Goal: Information Seeking & Learning: Learn about a topic

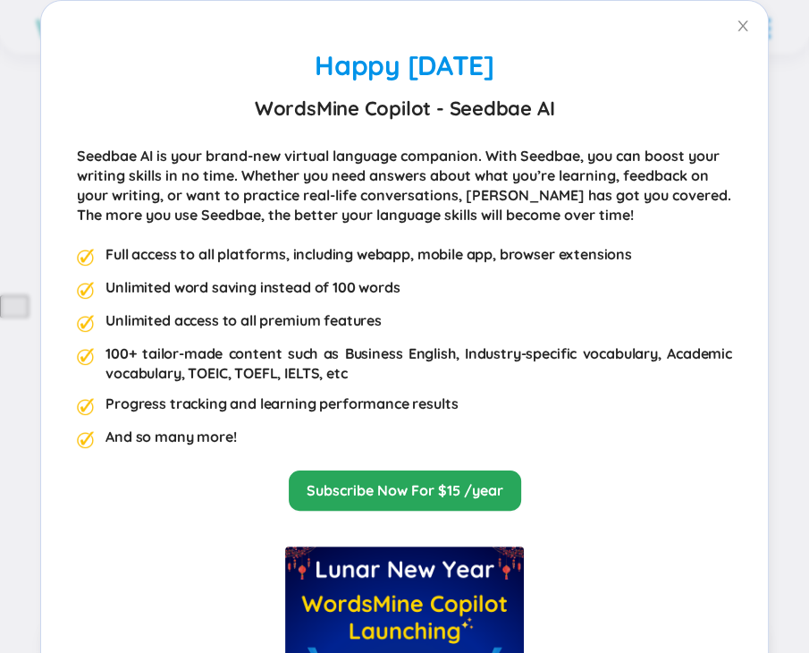
scroll to position [89, 0]
click at [739, 26] on span "Close" at bounding box center [743, 26] width 50 height 50
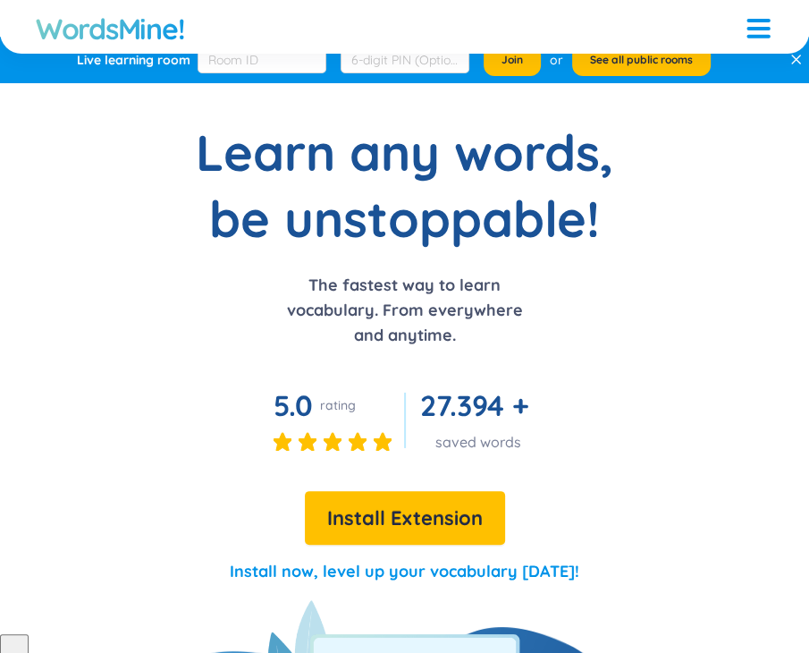
scroll to position [0, 0]
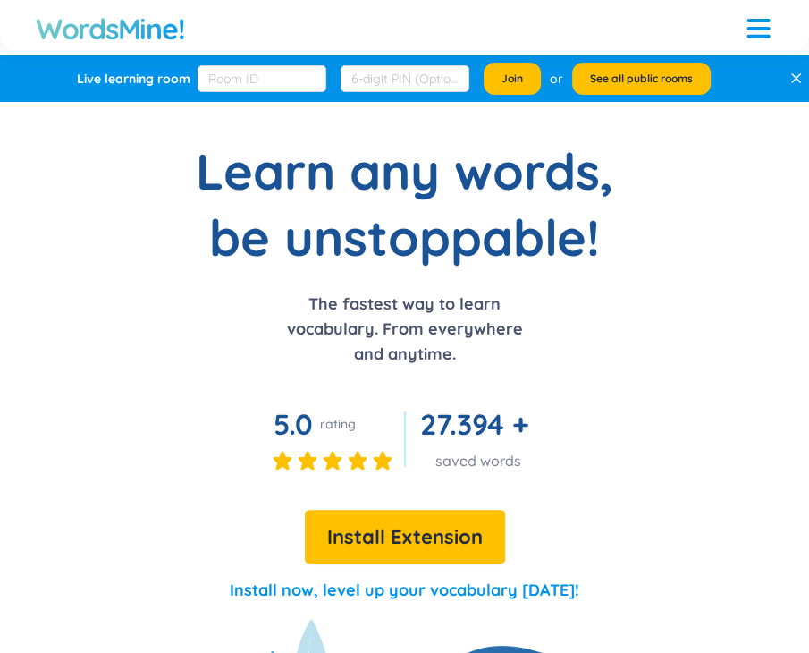
click at [163, 26] on h1 "WordsMine!" at bounding box center [110, 29] width 148 height 36
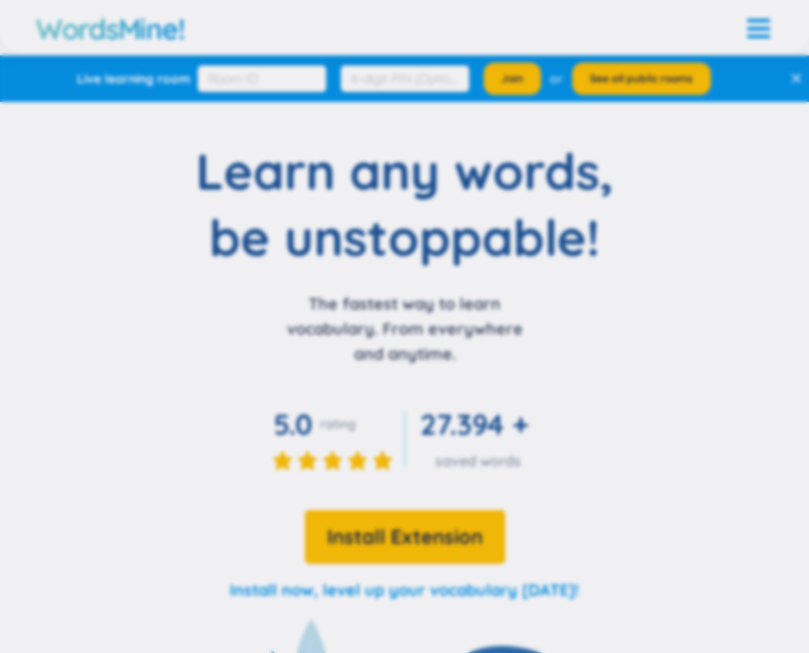
click at [793, 76] on div "Happy Lunar New Year 2025 WordsMine Copilot - Seedbae AI Seedbae AI is your bra…" at bounding box center [404, 326] width 809 height 653
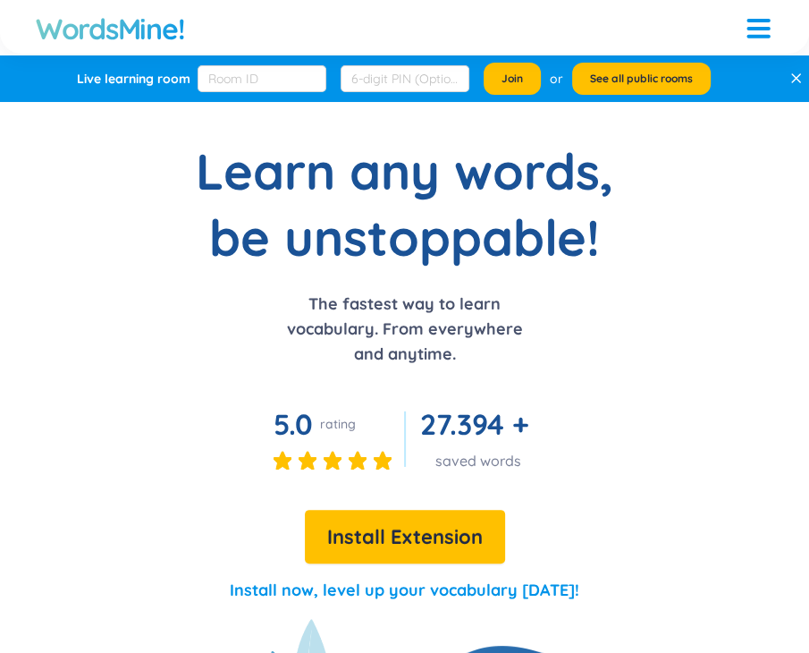
click at [793, 76] on icon at bounding box center [796, 78] width 8 height 8
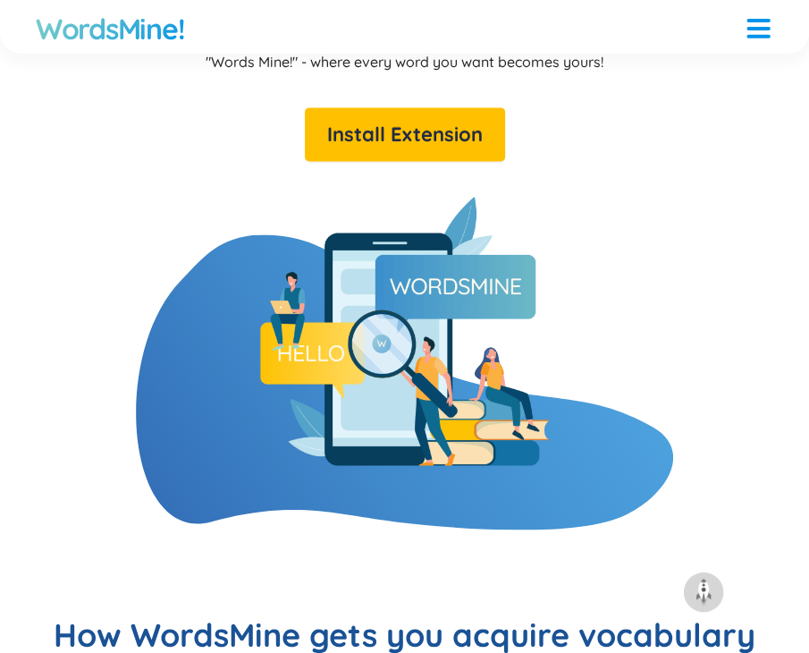
scroll to position [1341, 0]
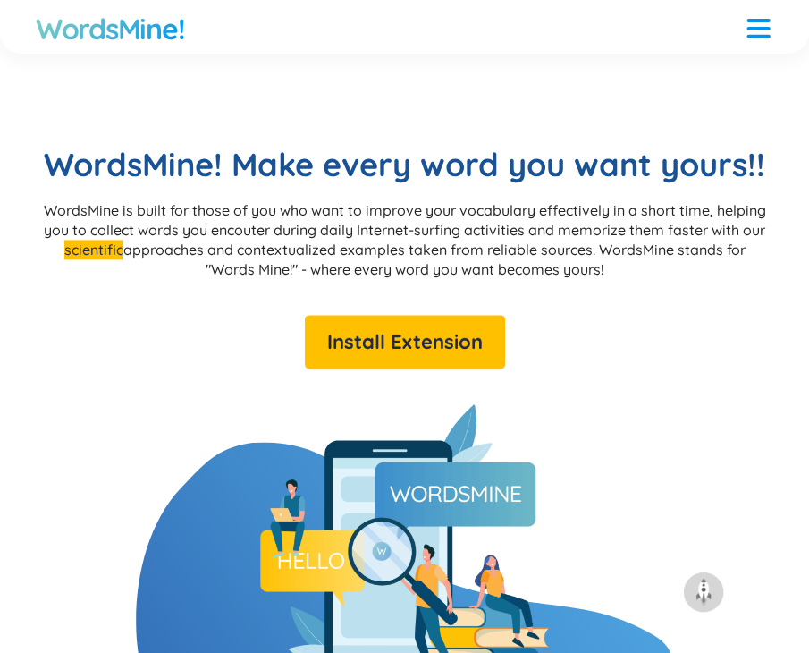
click at [757, 19] on div at bounding box center [758, 21] width 23 height 4
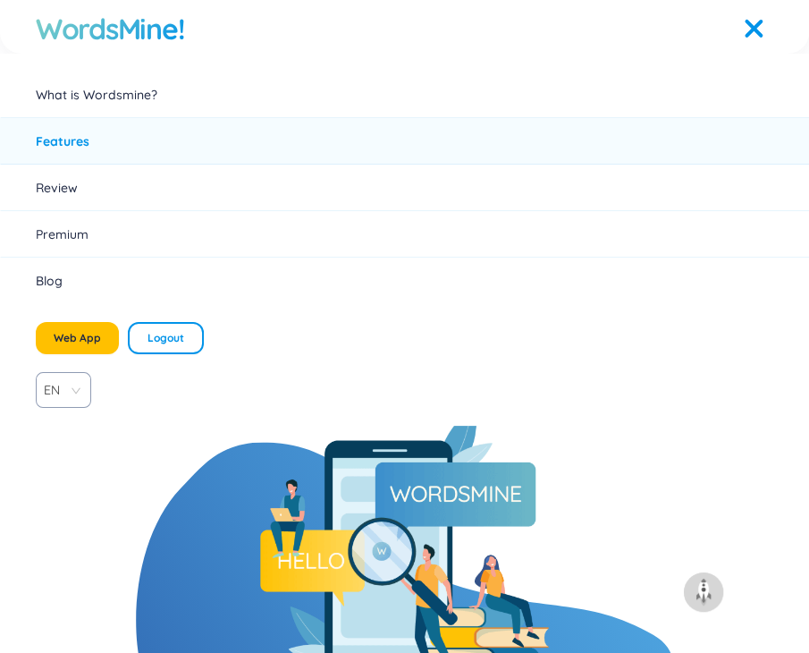
click at [757, 19] on div at bounding box center [758, 25] width 23 height 23
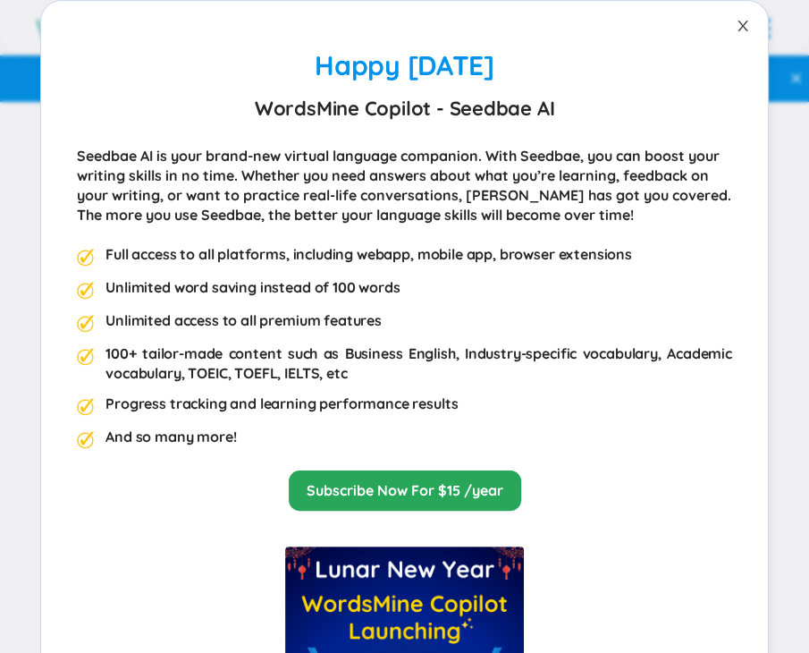
click at [733, 15] on span "Close" at bounding box center [743, 26] width 50 height 50
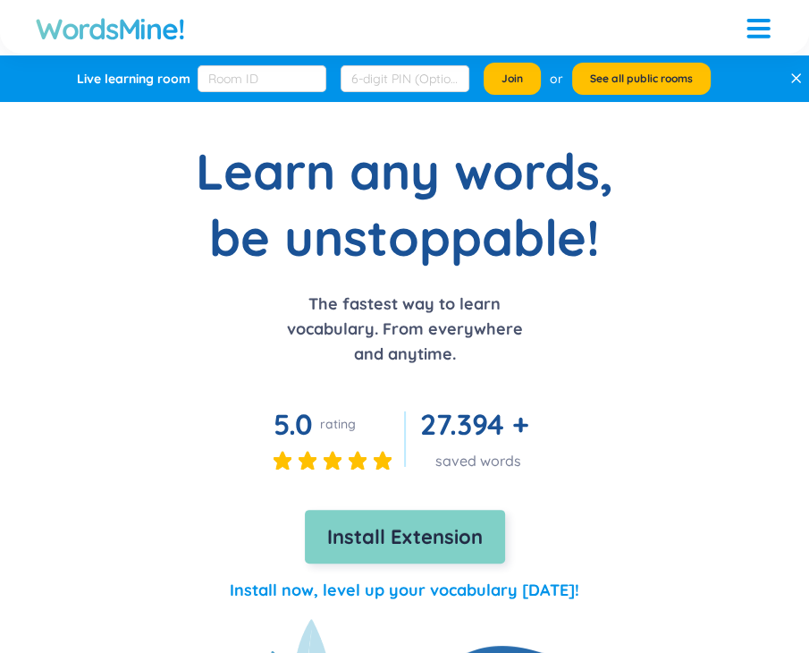
click at [427, 552] on span "Install Extension" at bounding box center [405, 536] width 156 height 31
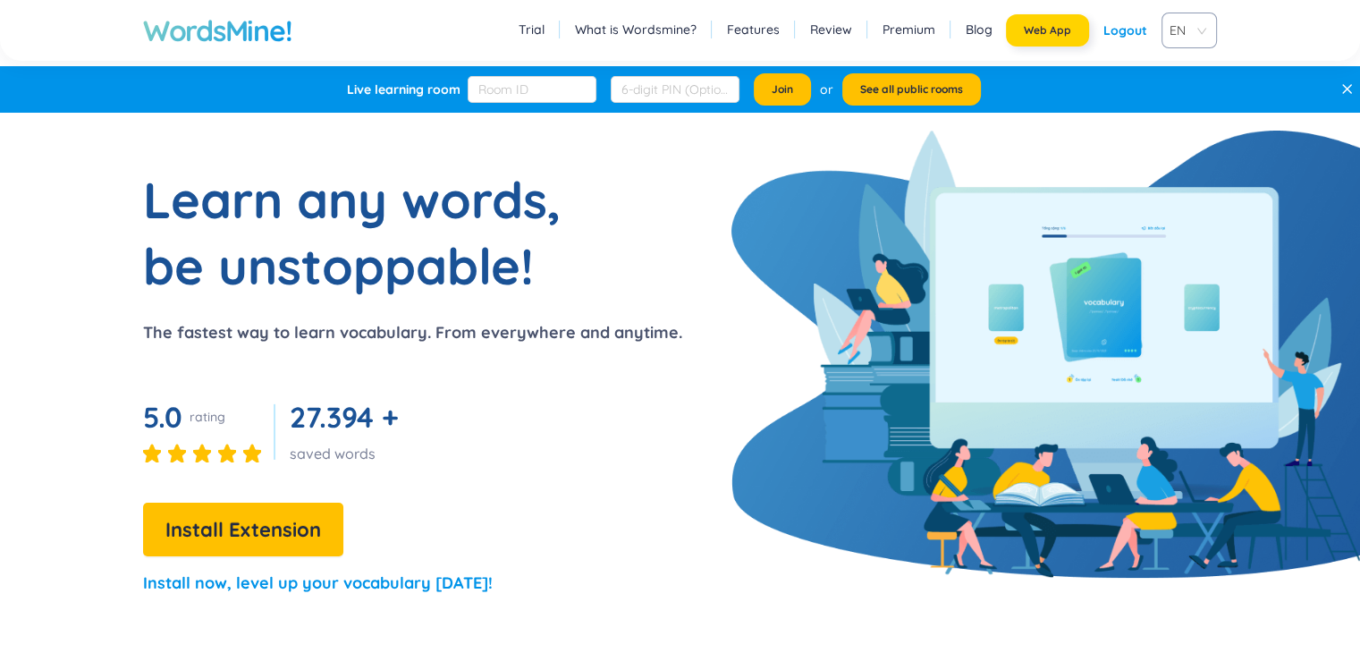
click at [808, 30] on span "Web App" at bounding box center [1047, 30] width 47 height 14
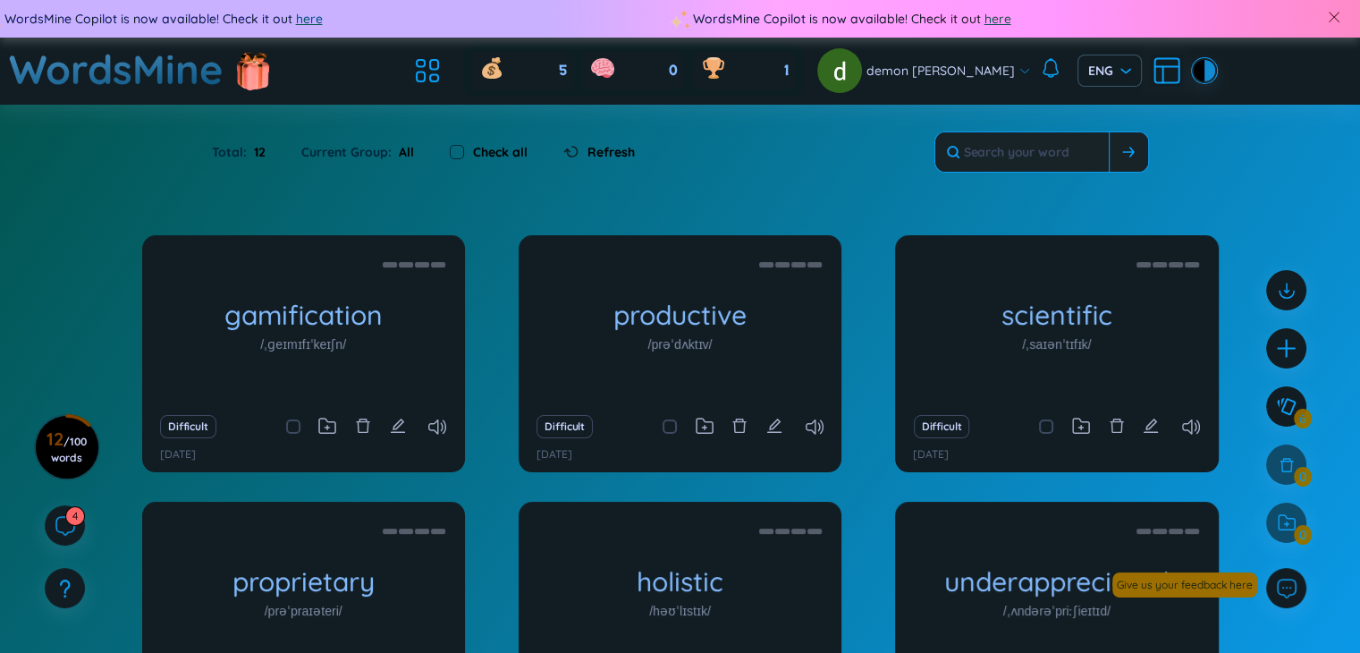
click at [1139, 148] on button at bounding box center [1128, 151] width 39 height 39
click at [1114, 151] on button at bounding box center [1128, 151] width 39 height 39
click at [1059, 148] on input "text" at bounding box center [1021, 151] width 173 height 39
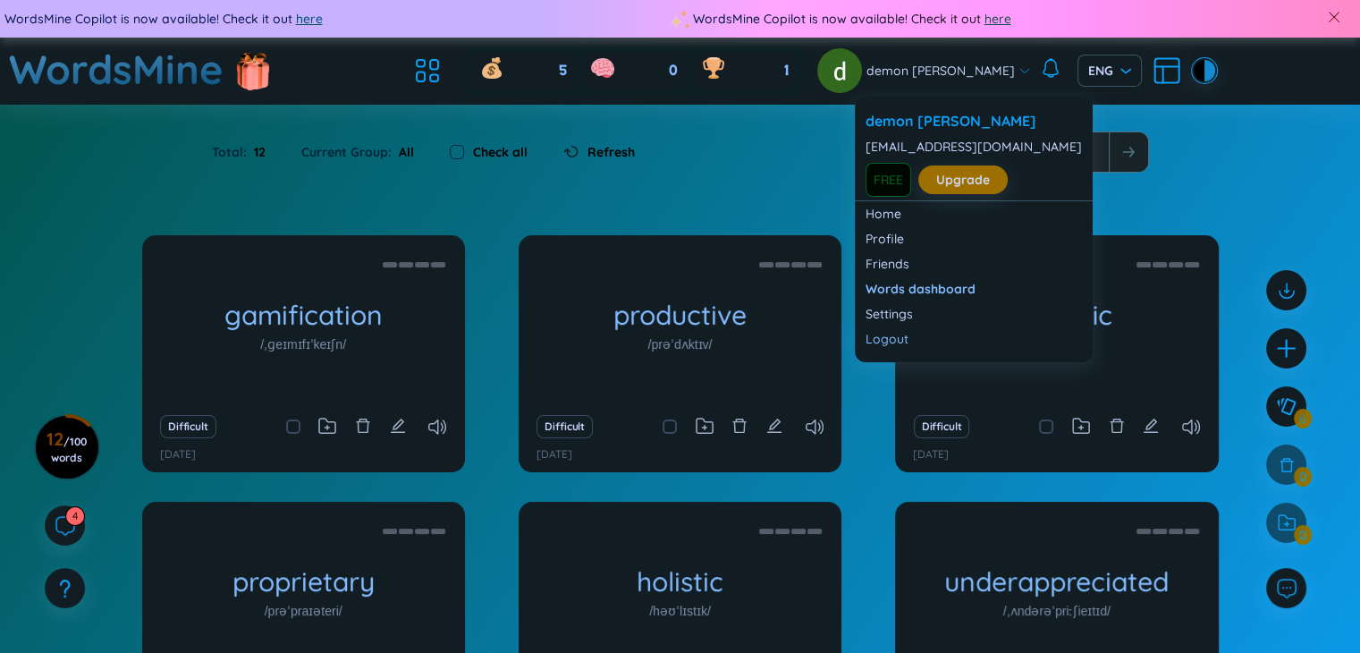
click at [960, 75] on span "demon kuro" at bounding box center [941, 71] width 148 height 20
click at [965, 233] on link "Profile" at bounding box center [974, 239] width 216 height 18
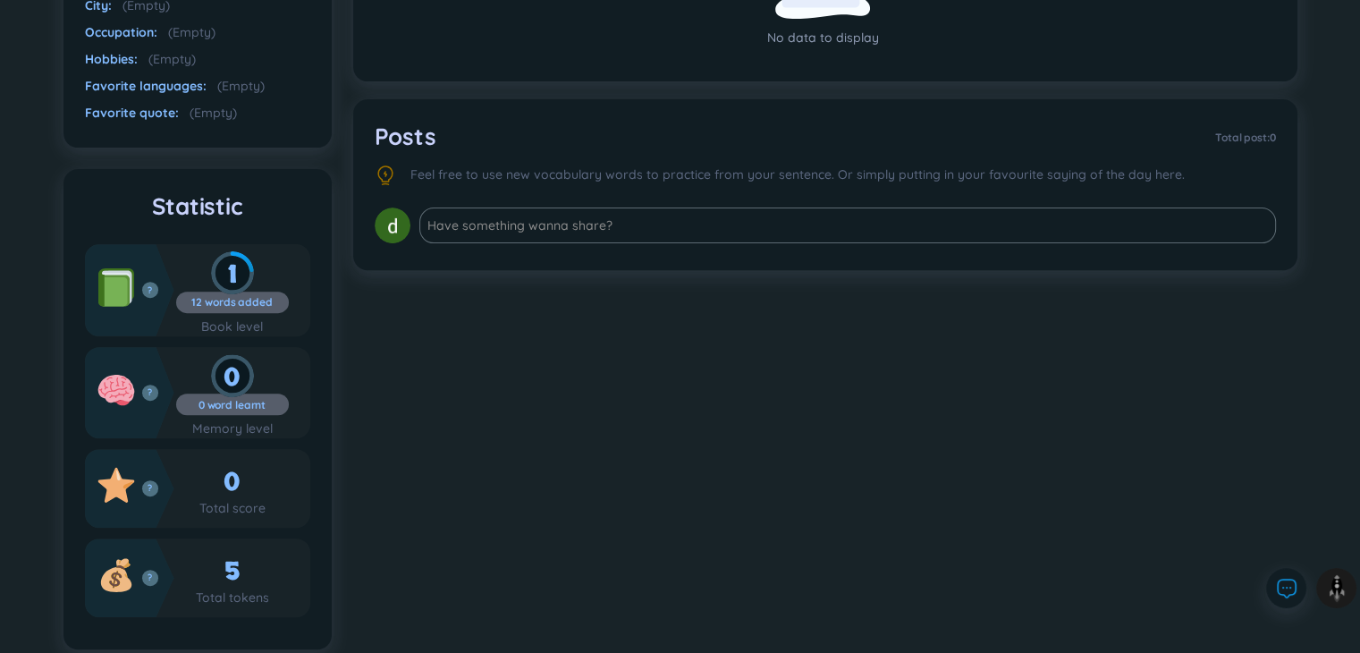
scroll to position [613, 0]
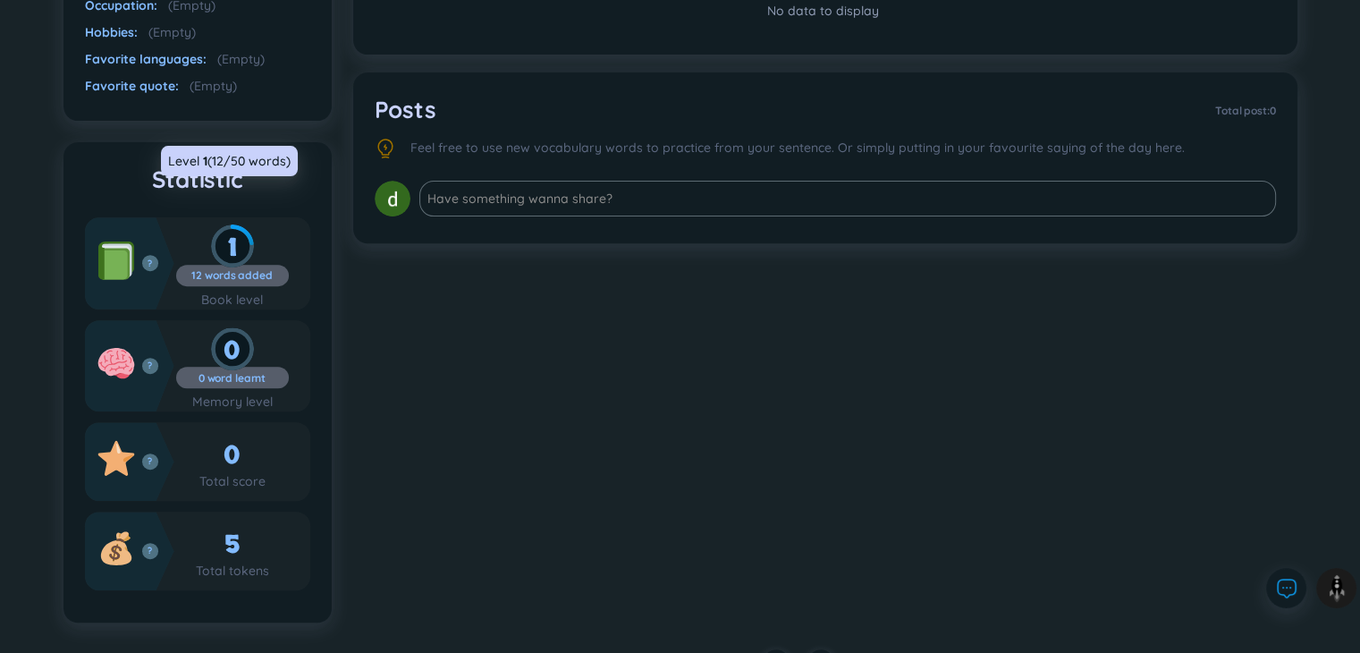
click at [241, 224] on div "1" at bounding box center [232, 245] width 113 height 43
click at [131, 241] on icon at bounding box center [116, 256] width 36 height 31
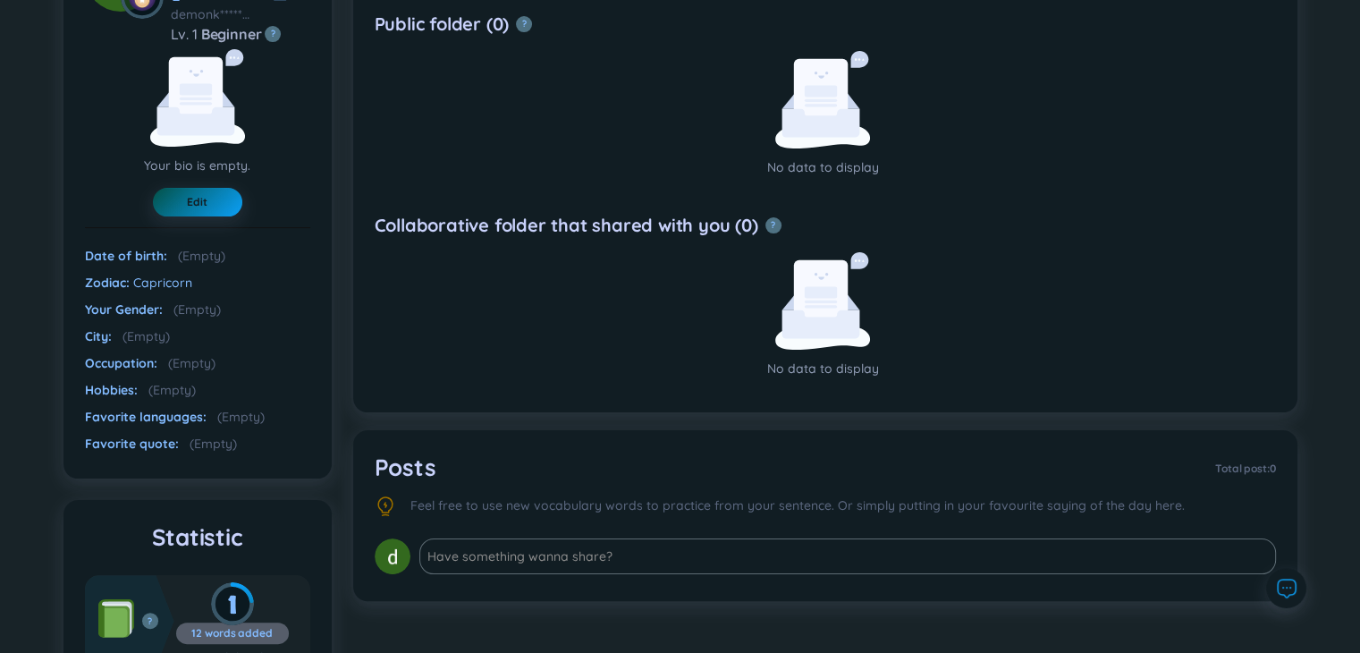
scroll to position [0, 0]
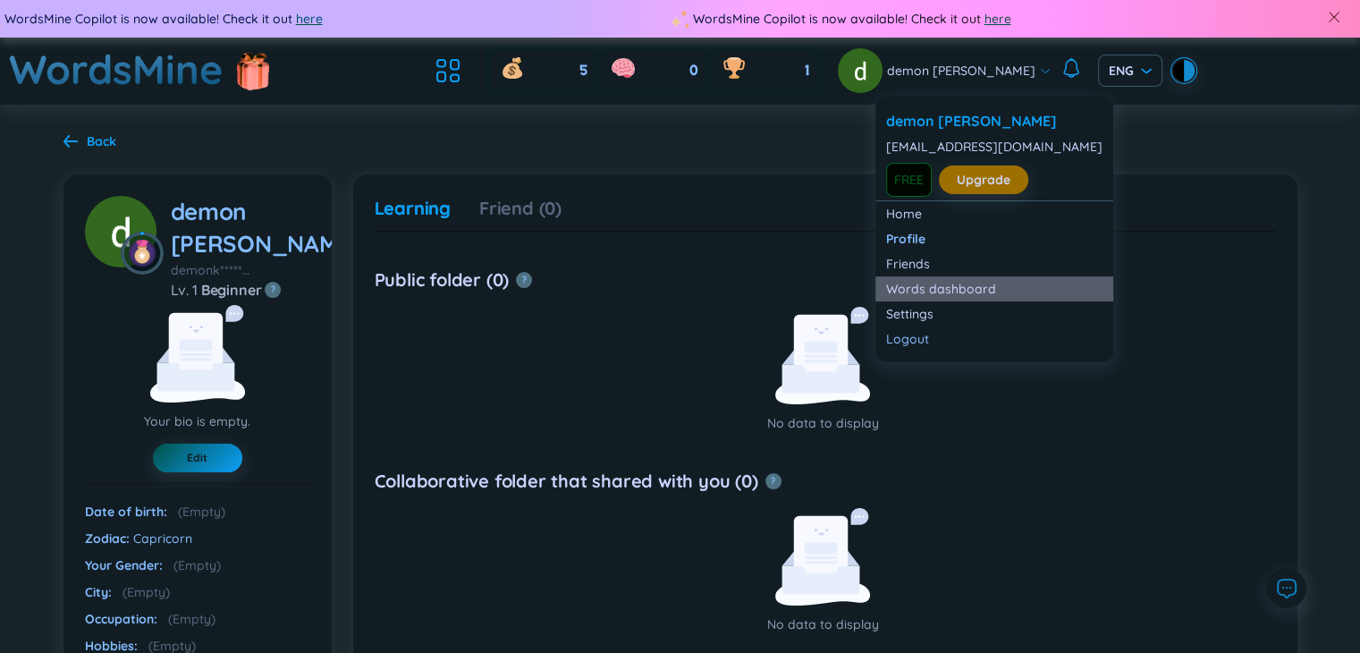
click at [958, 291] on link "Words dashboard" at bounding box center [994, 289] width 216 height 18
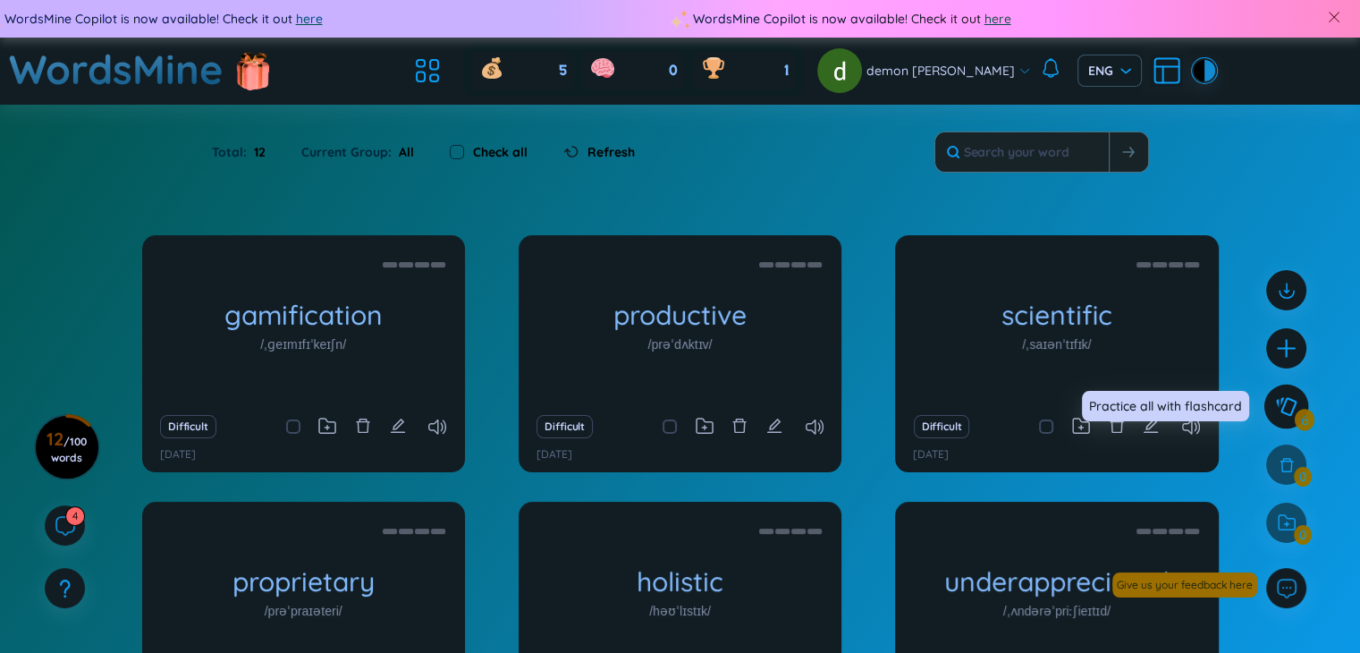
click at [1282, 411] on icon at bounding box center [1286, 406] width 21 height 19
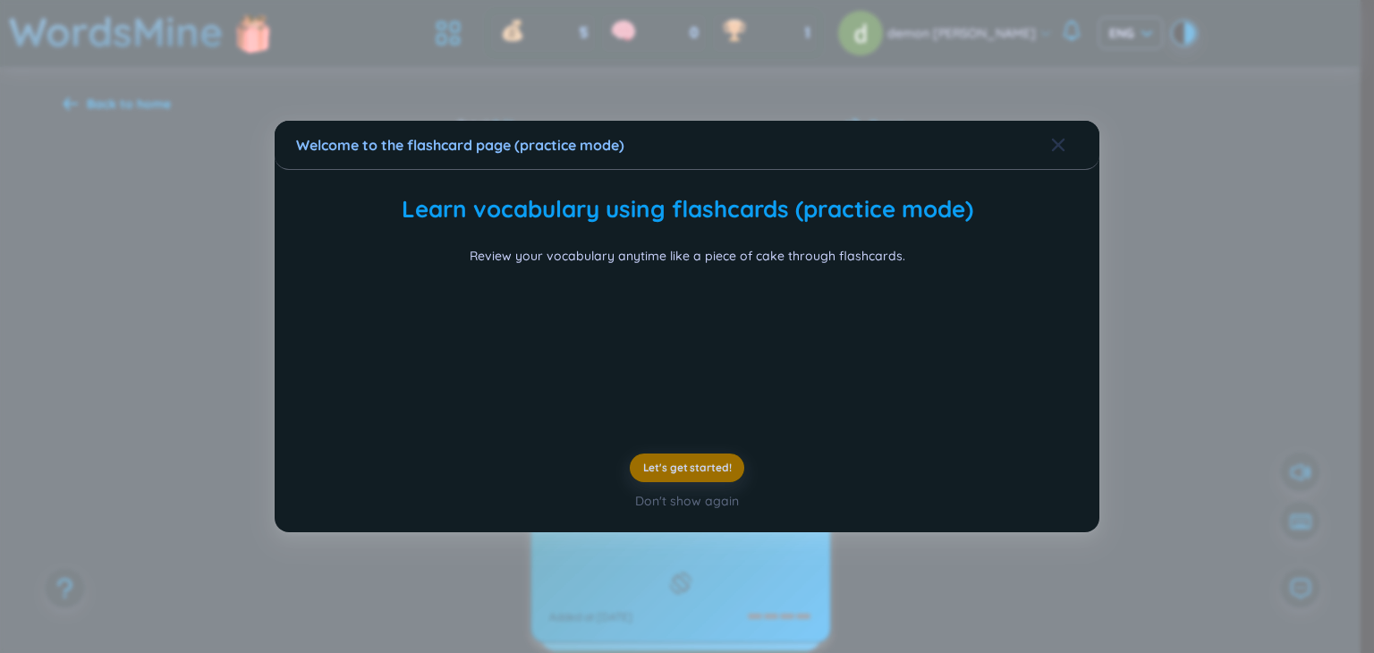
click at [1053, 139] on icon "Close" at bounding box center [1058, 145] width 13 height 13
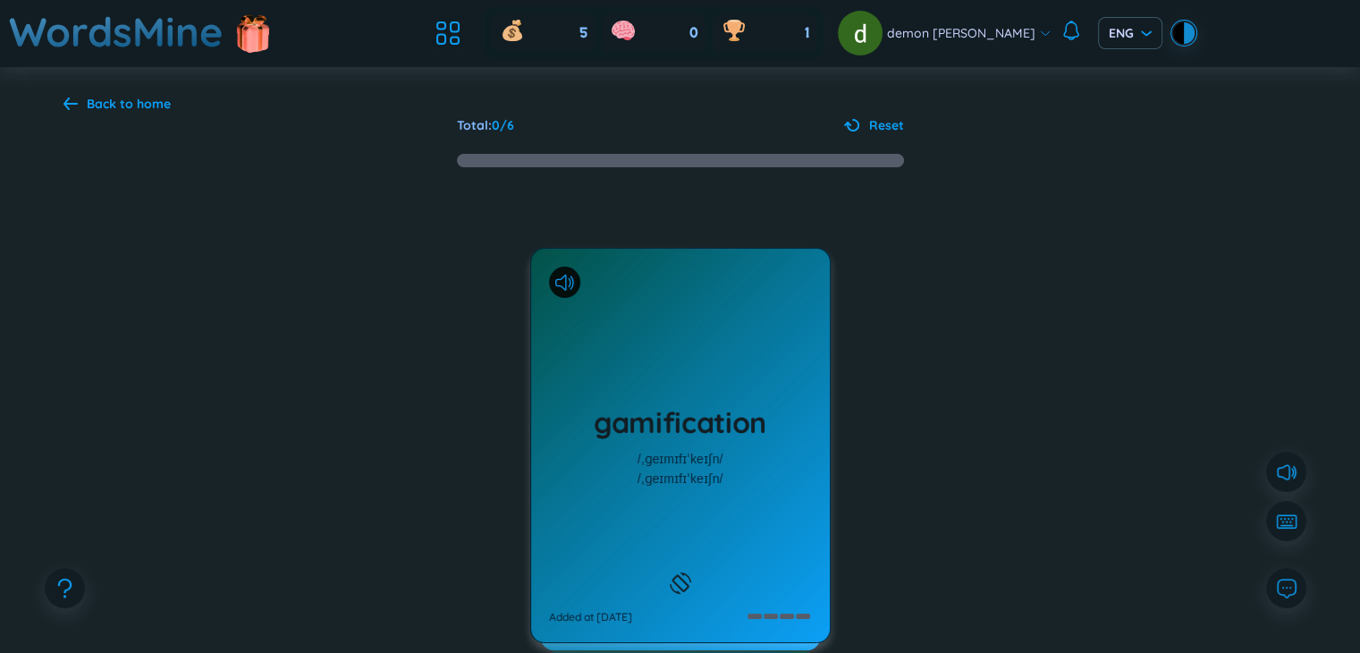
click at [143, 111] on div "Back to home" at bounding box center [129, 104] width 84 height 20
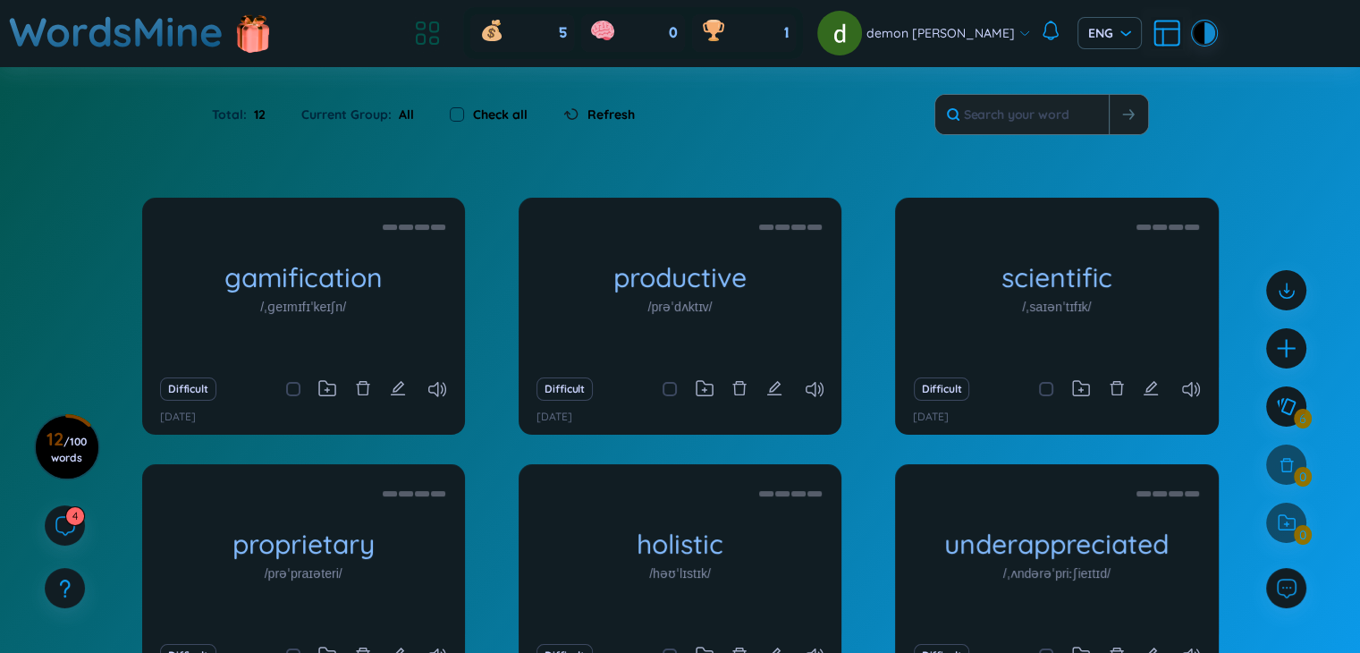
click at [438, 32] on icon at bounding box center [434, 27] width 8 height 10
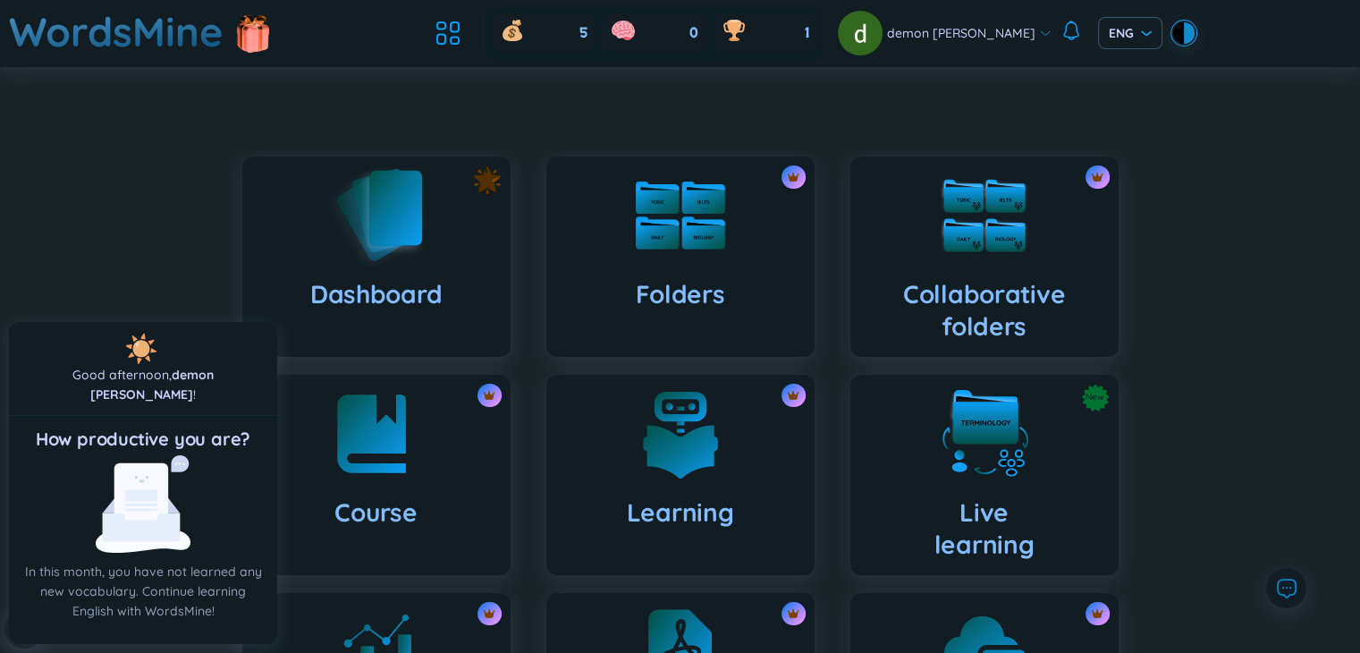
click at [484, 255] on div "Dashboard" at bounding box center [376, 257] width 268 height 200
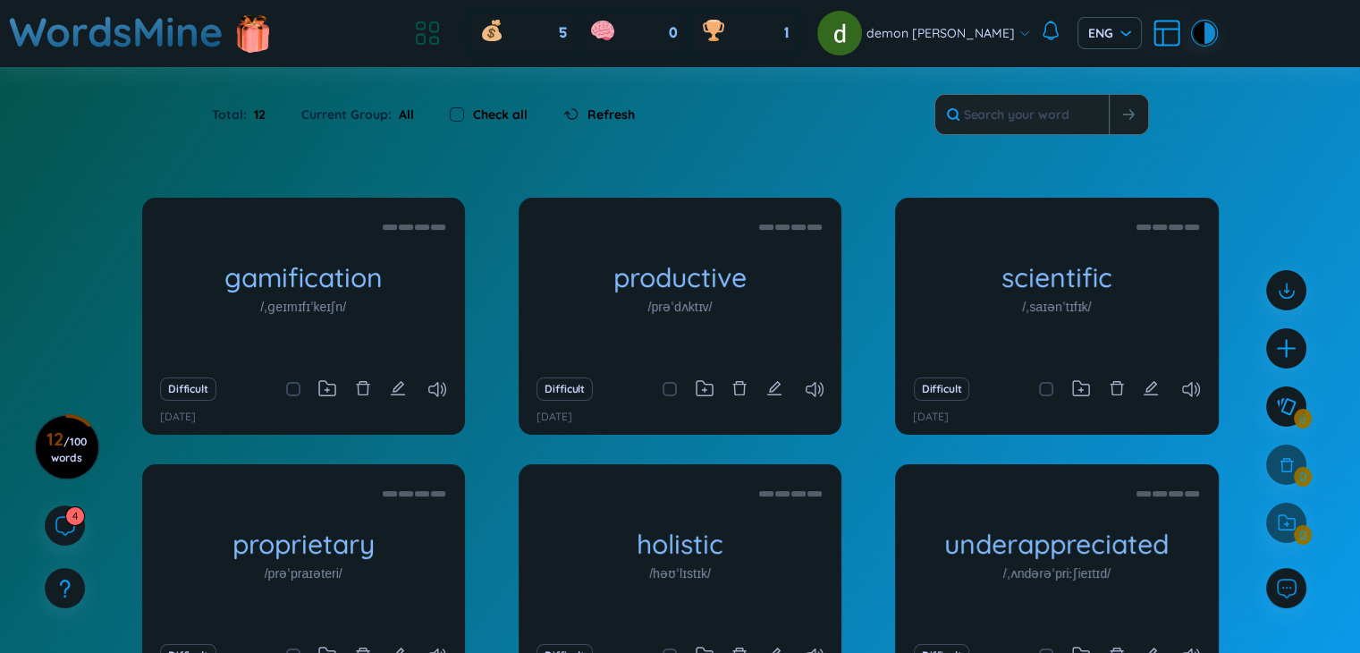
click at [425, 39] on icon at bounding box center [421, 40] width 8 height 10
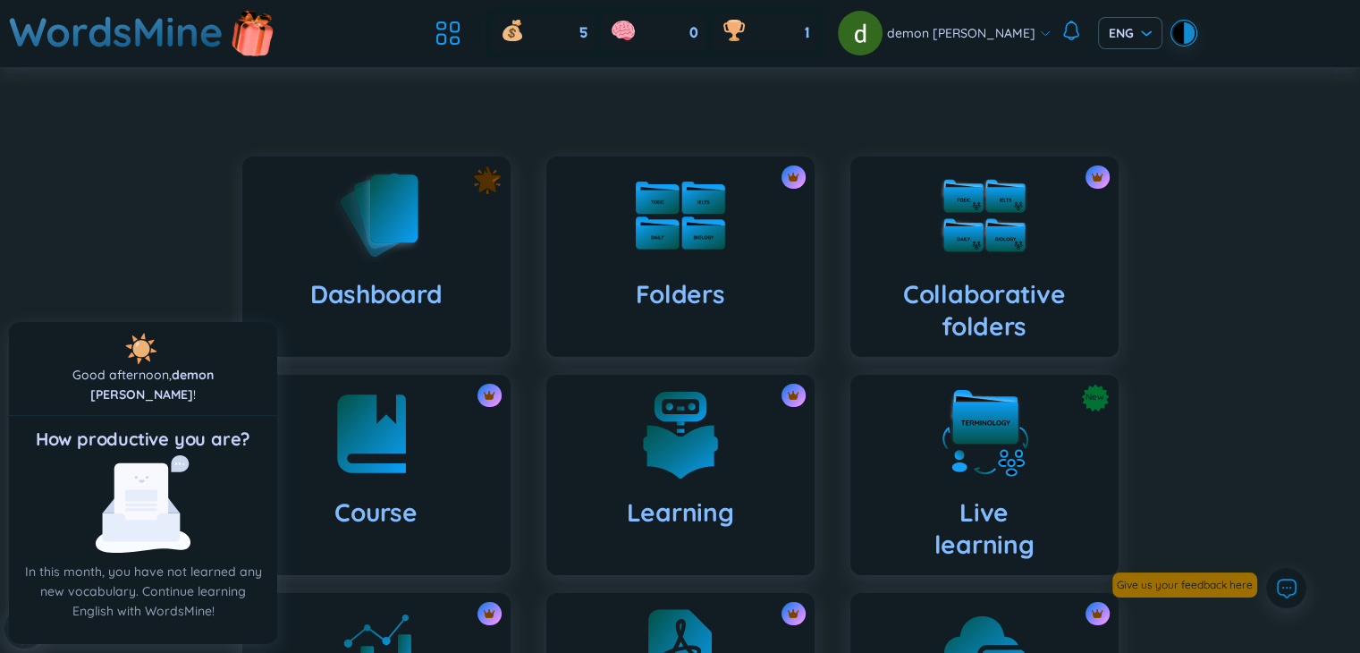
click at [240, 30] on img at bounding box center [253, 31] width 54 height 71
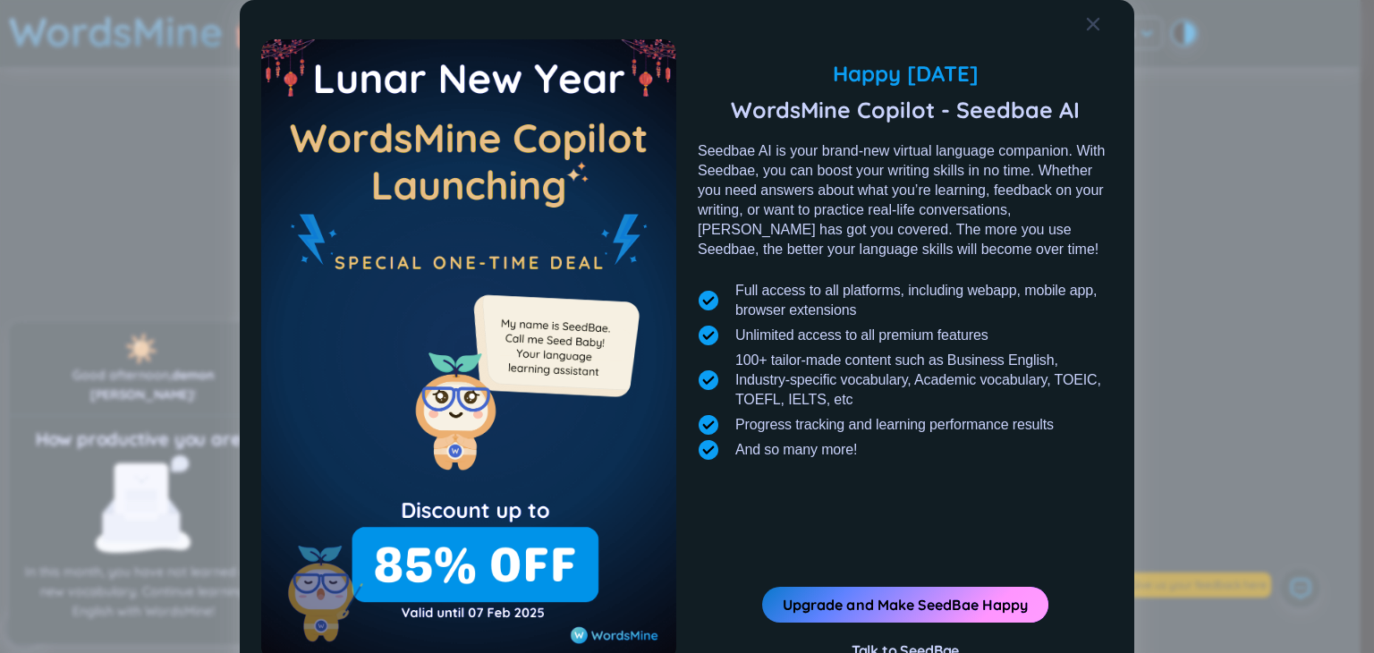
click at [129, 62] on div "Happy Lunar New Year 2025 WordsMine Copilot - Seedbae AI Seedbae AI is your bra…" at bounding box center [687, 326] width 1374 height 653
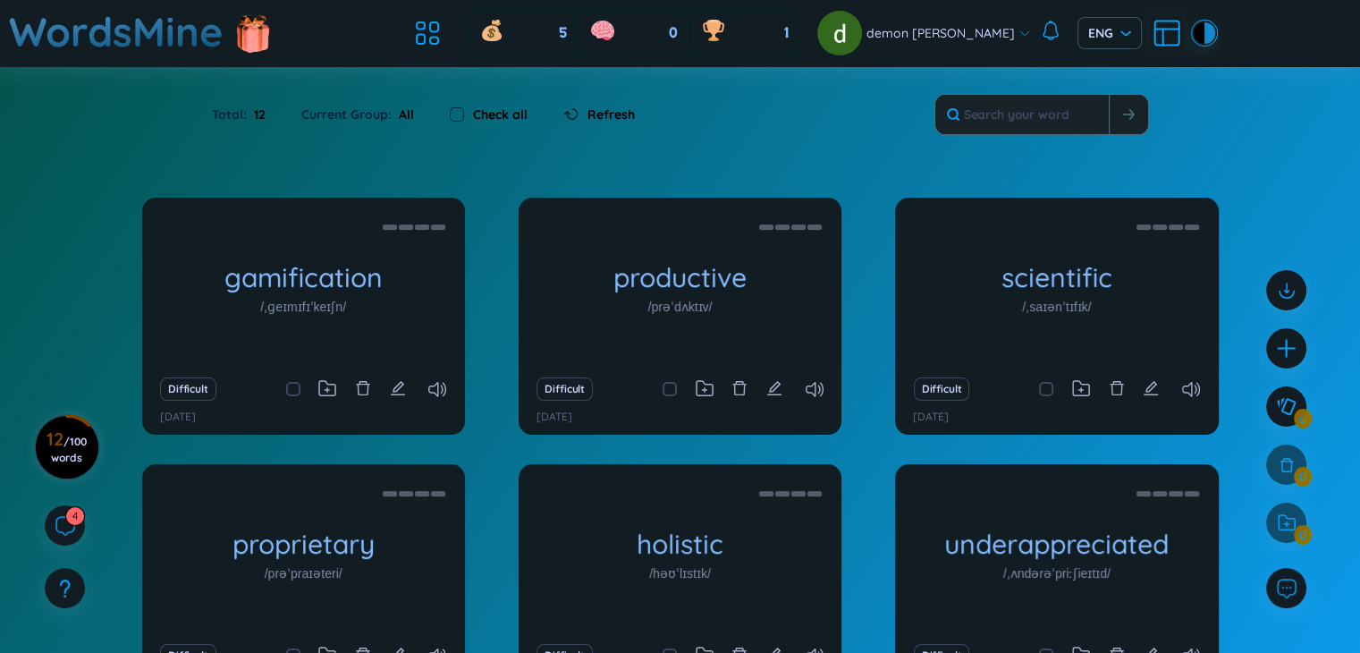
click at [85, 441] on span "/ 100 words" at bounding box center [69, 450] width 36 height 30
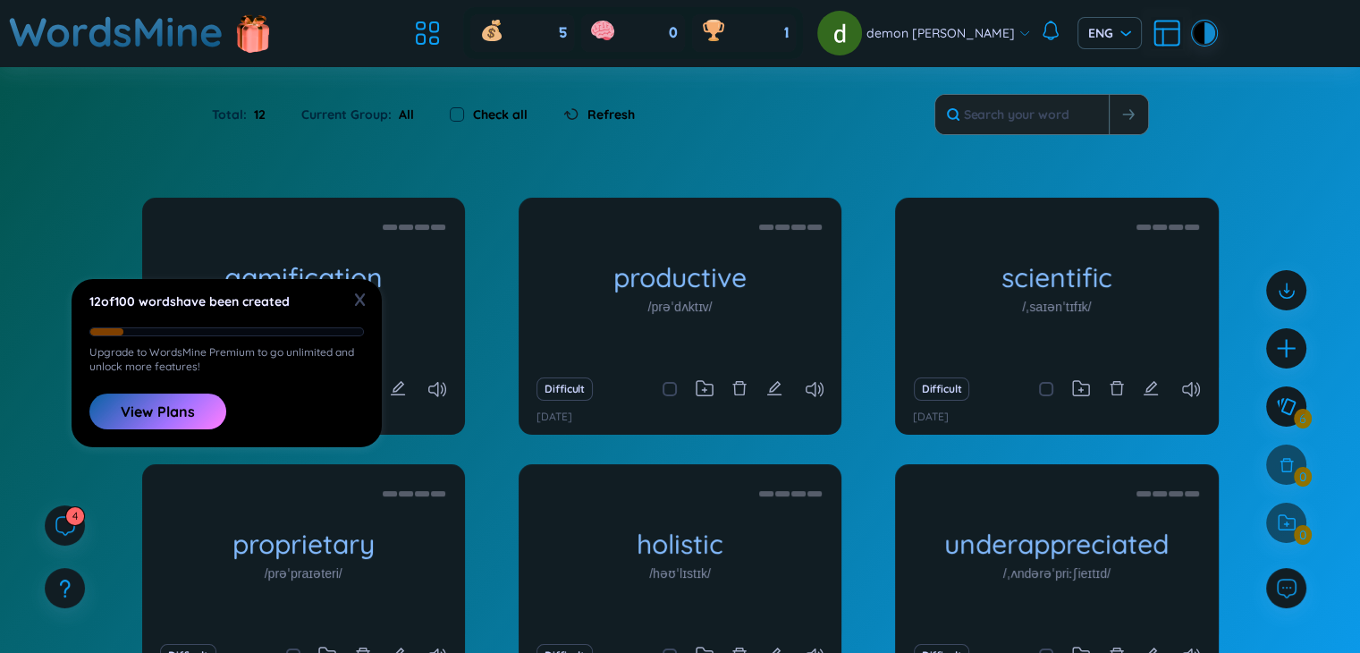
click at [183, 416] on button "View Plans" at bounding box center [157, 411] width 137 height 36
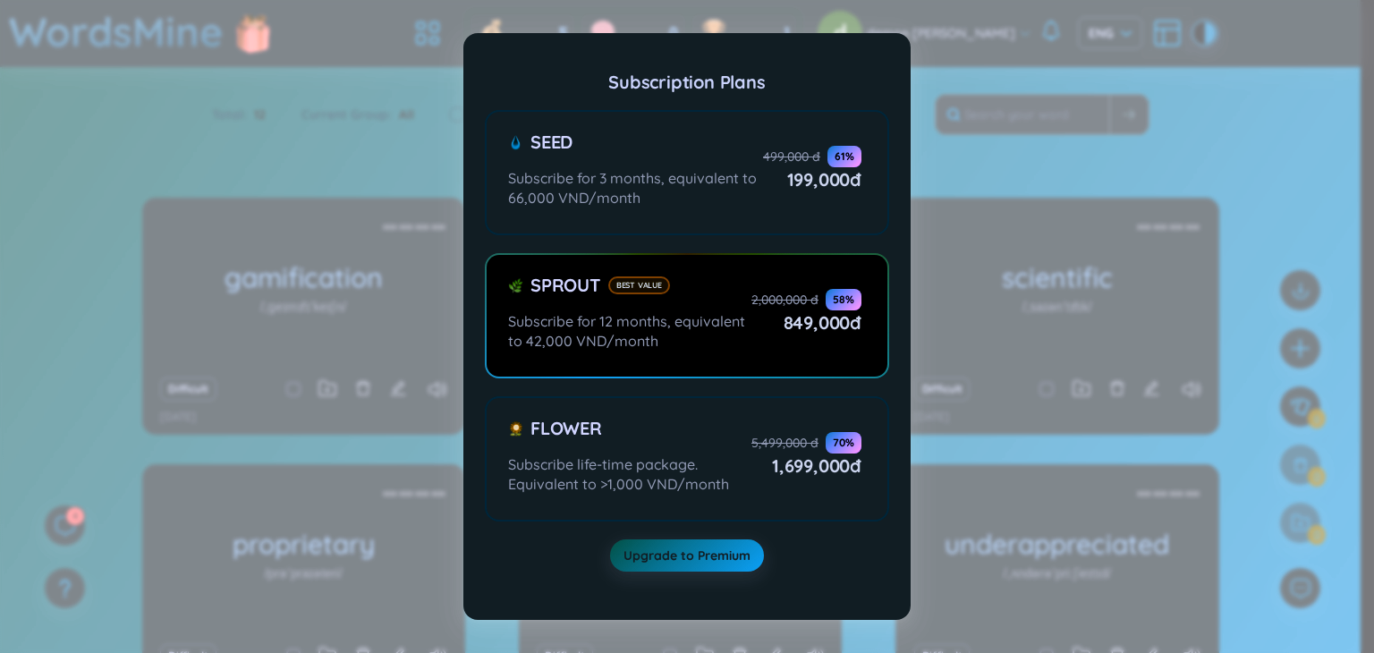
click at [1052, 343] on div "Subscription Plans Seed Subscribe for 3 months, equivalent to 66,000 VND/month …" at bounding box center [687, 326] width 1374 height 653
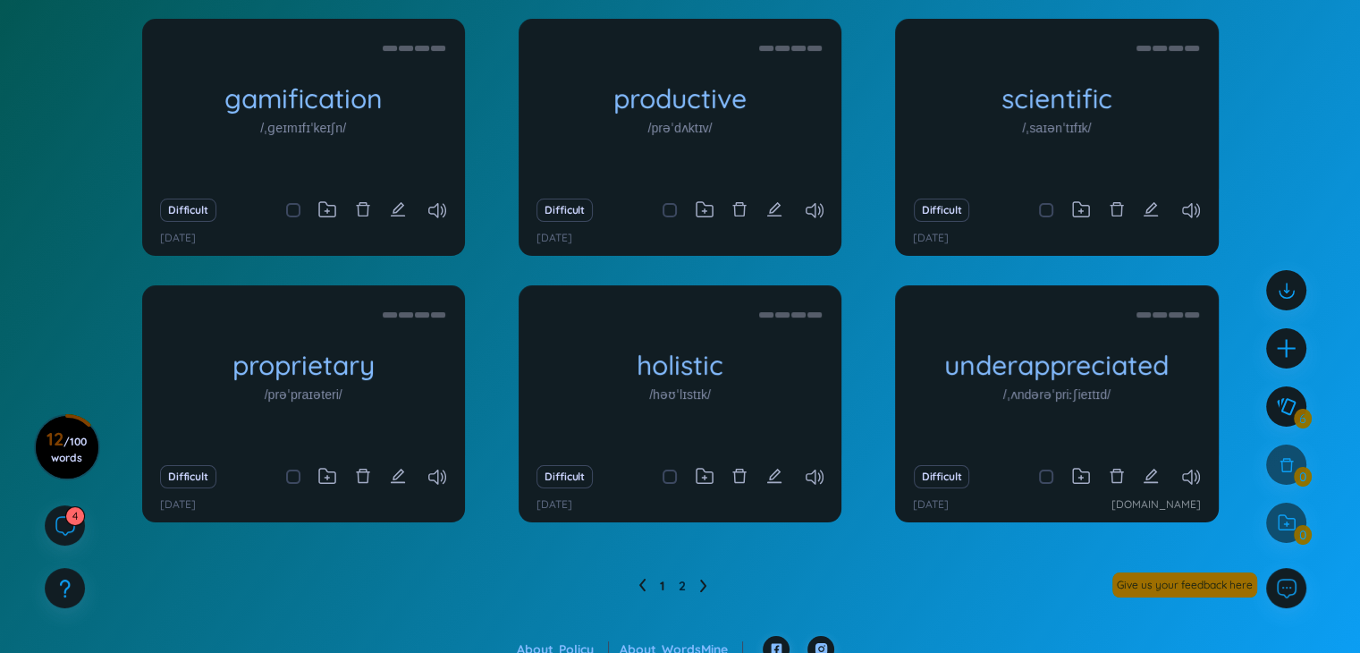
scroll to position [197, 0]
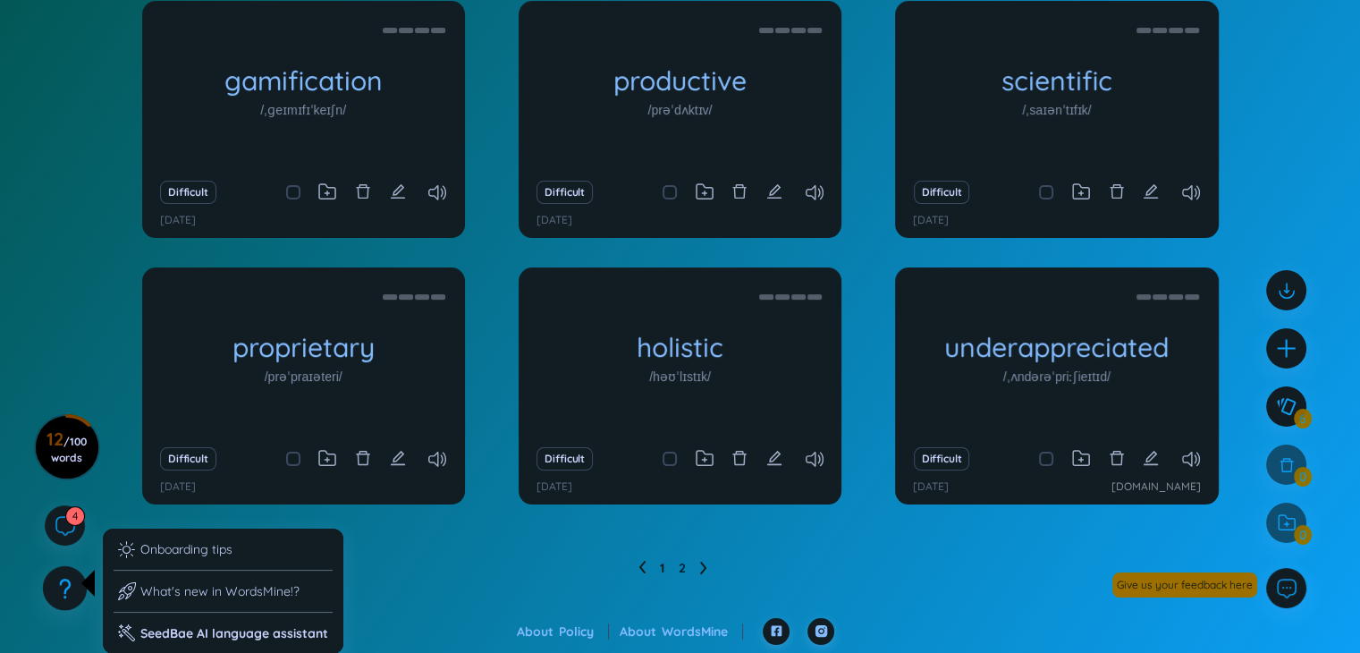
click at [77, 585] on div at bounding box center [65, 588] width 45 height 45
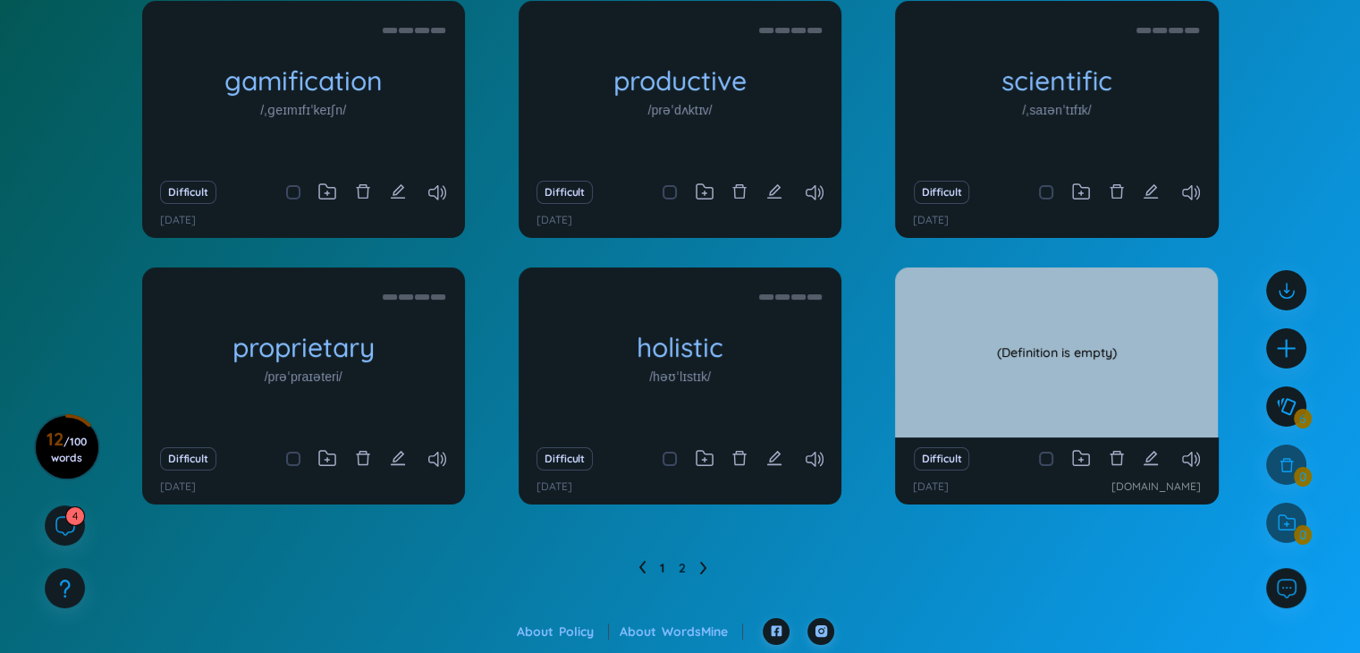
scroll to position [0, 0]
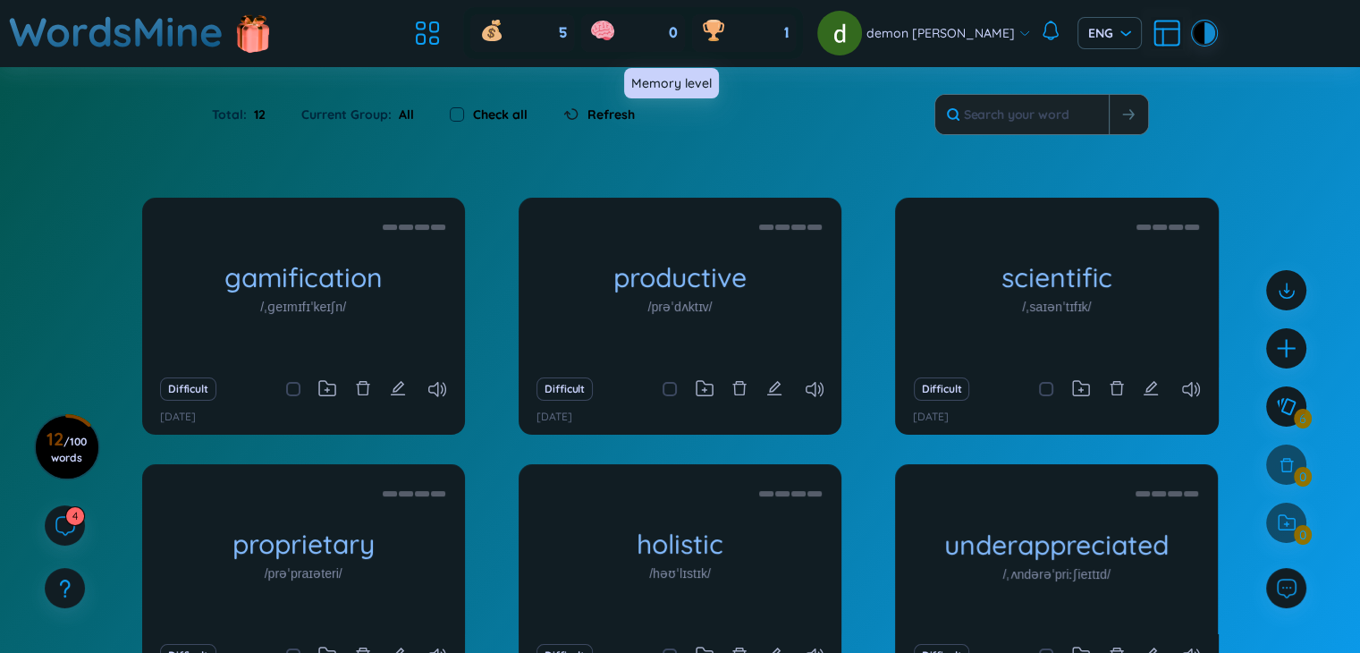
click at [611, 34] on icon at bounding box center [603, 28] width 16 height 13
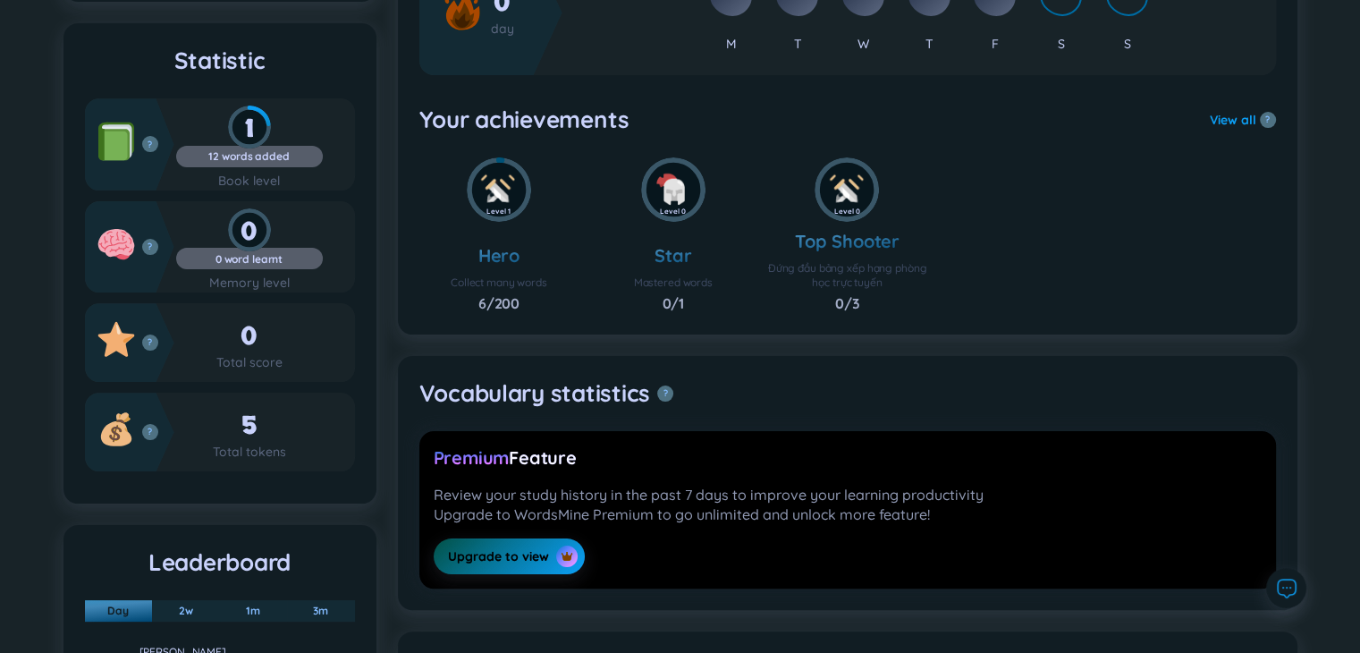
scroll to position [268, 0]
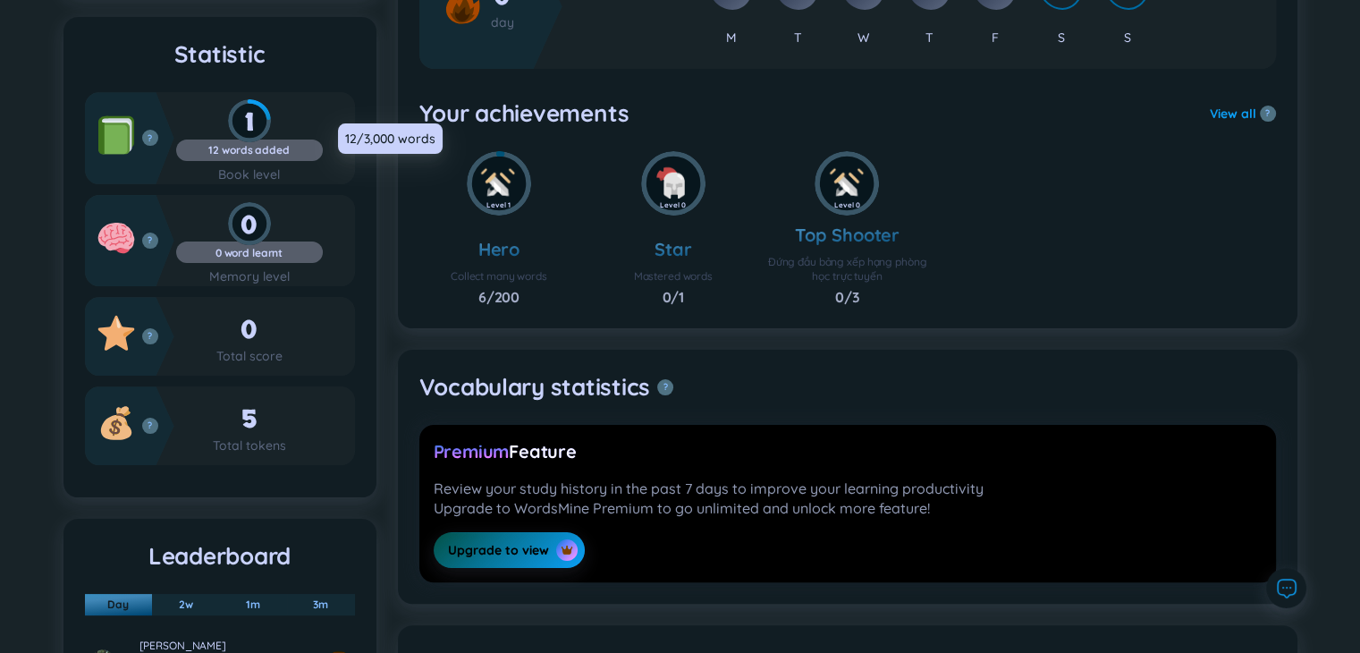
click at [167, 137] on div "?" at bounding box center [129, 137] width 89 height 91
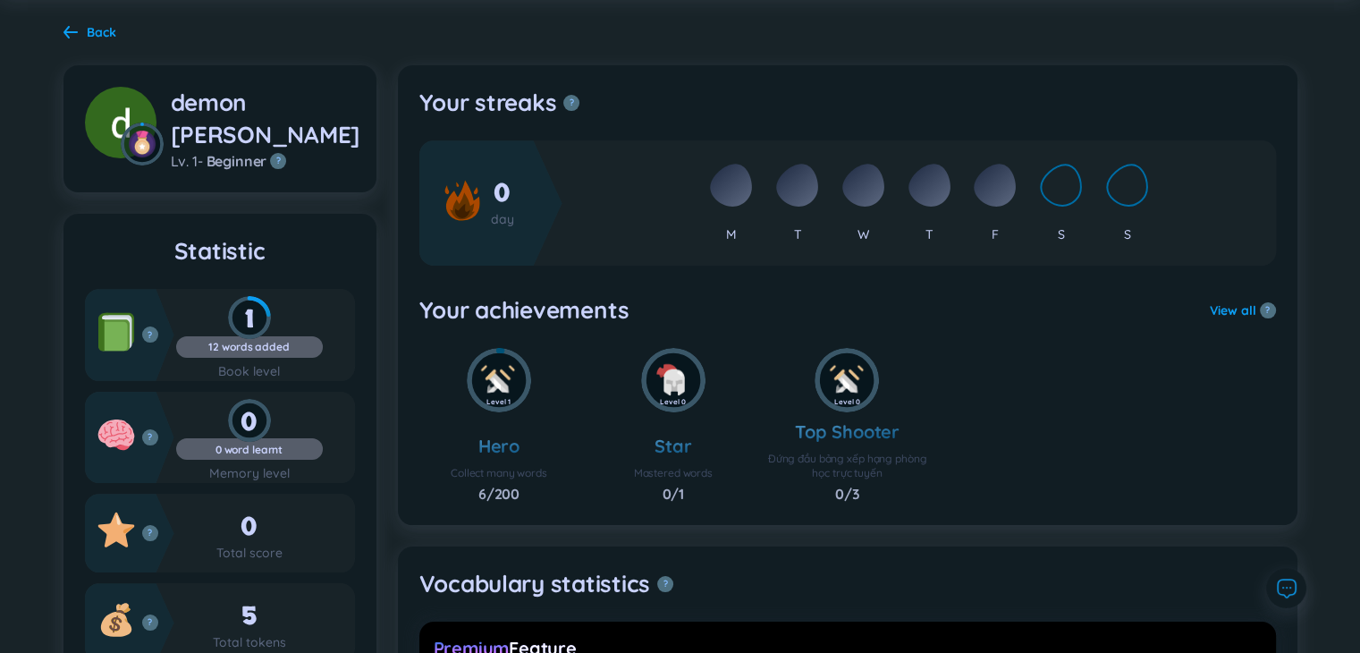
scroll to position [0, 0]
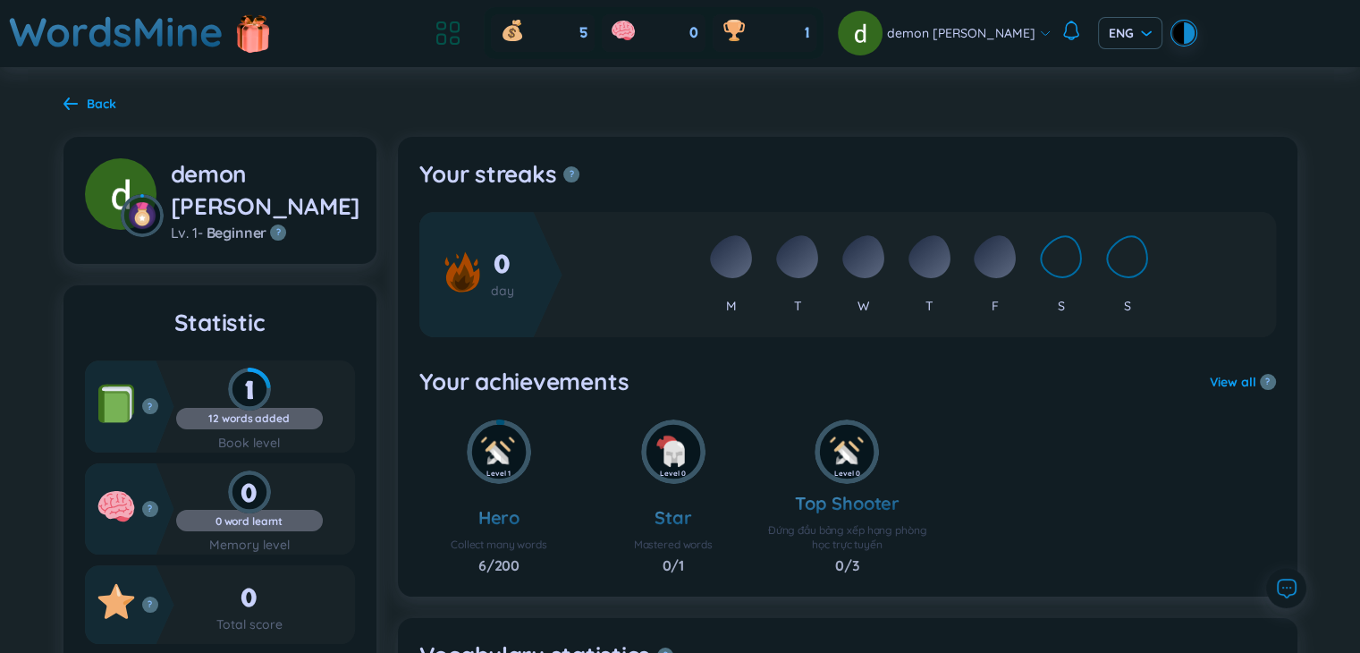
click at [459, 38] on icon at bounding box center [455, 41] width 8 height 7
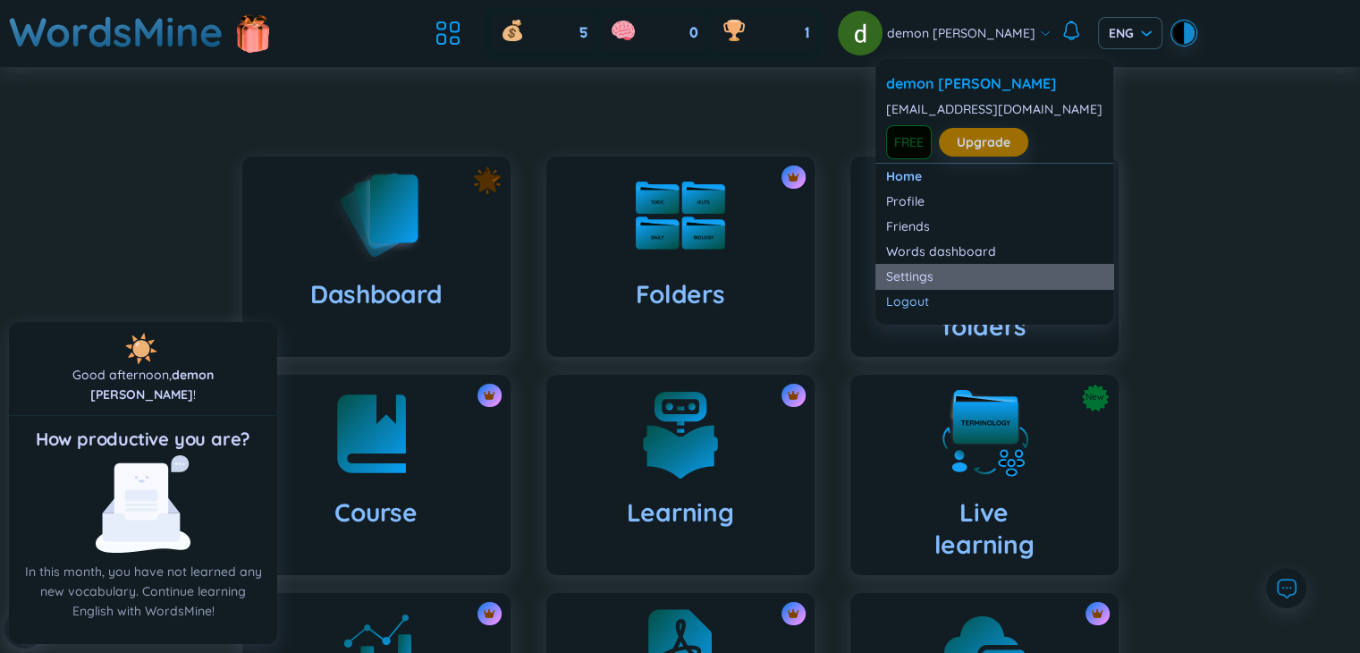
click at [962, 270] on link "Settings" at bounding box center [994, 276] width 216 height 18
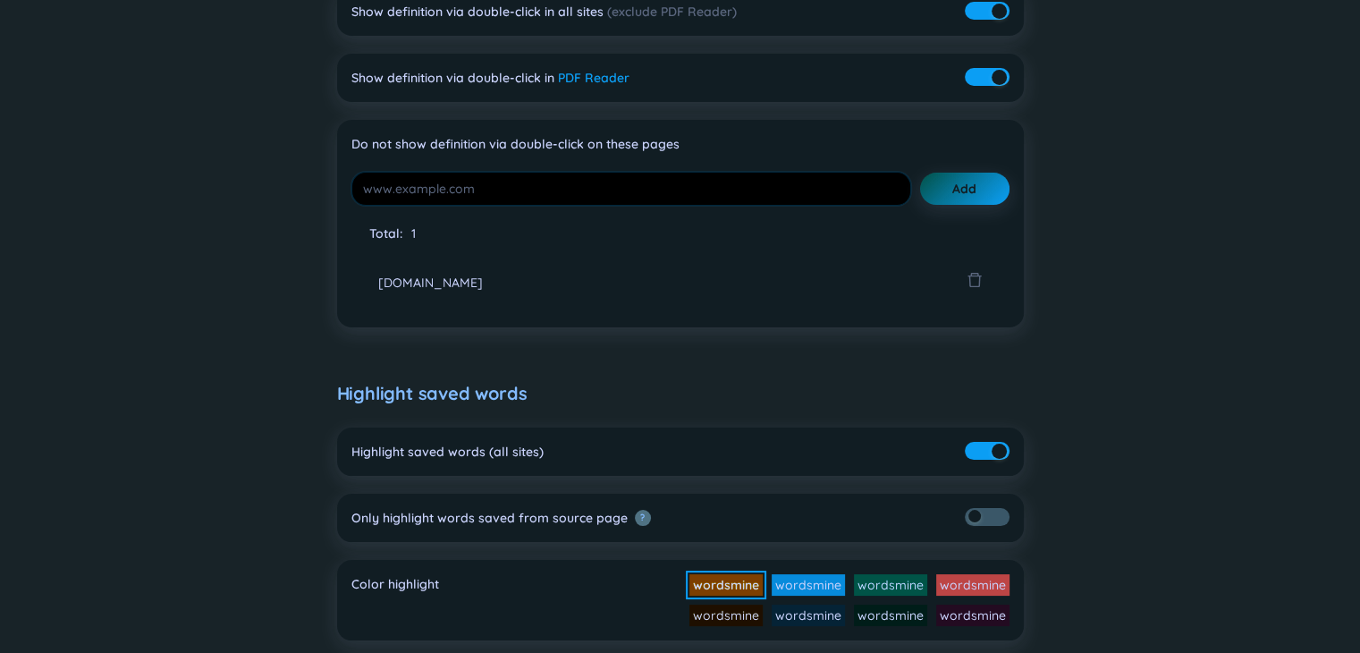
scroll to position [447, 0]
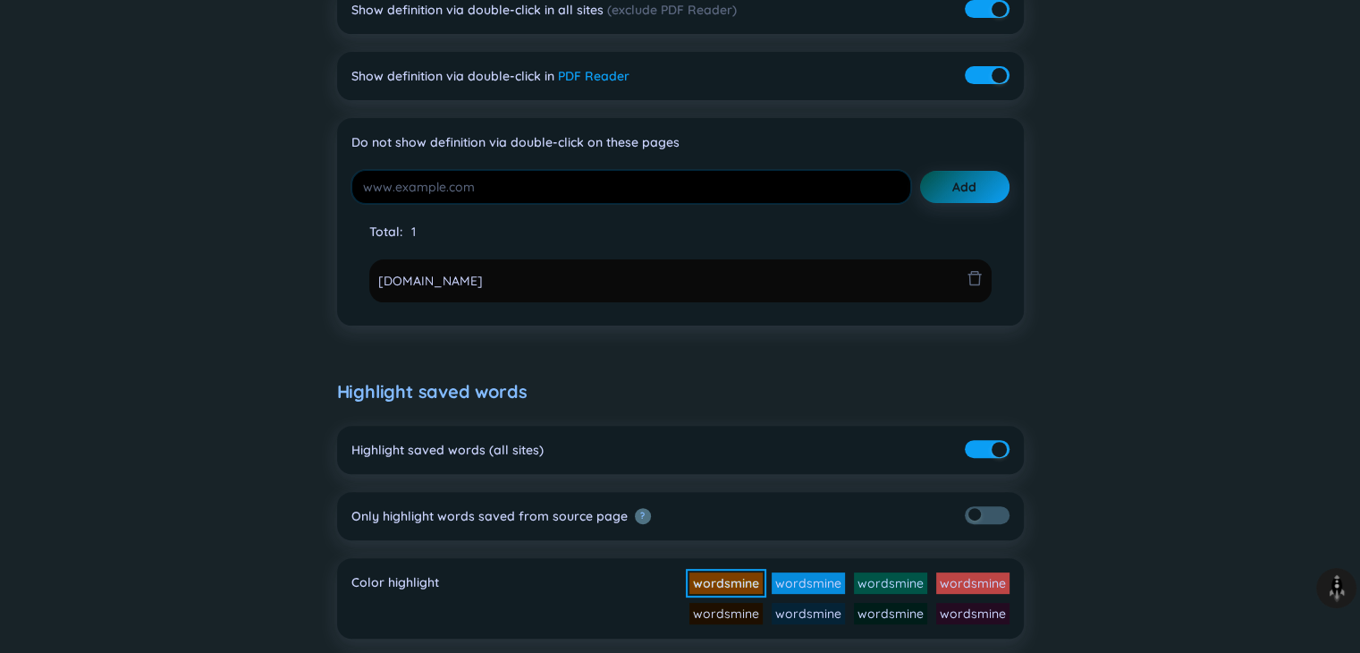
click at [974, 281] on icon "delete" at bounding box center [975, 278] width 16 height 16
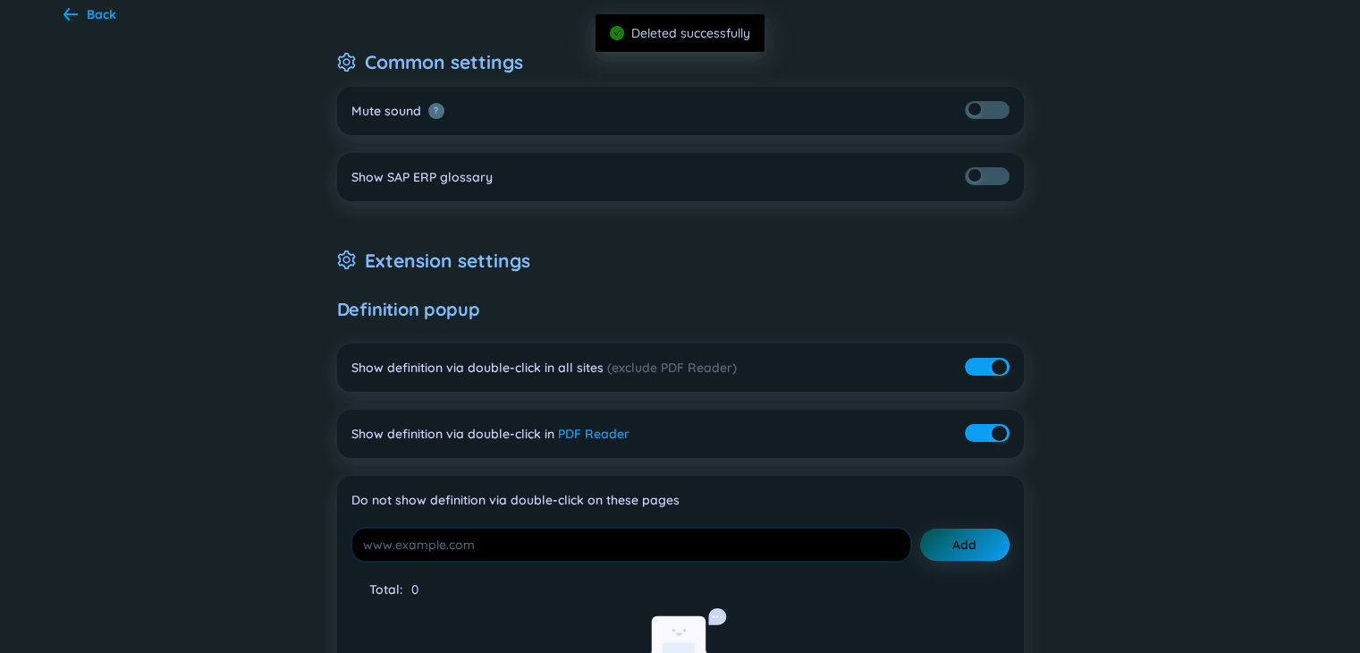
scroll to position [0, 0]
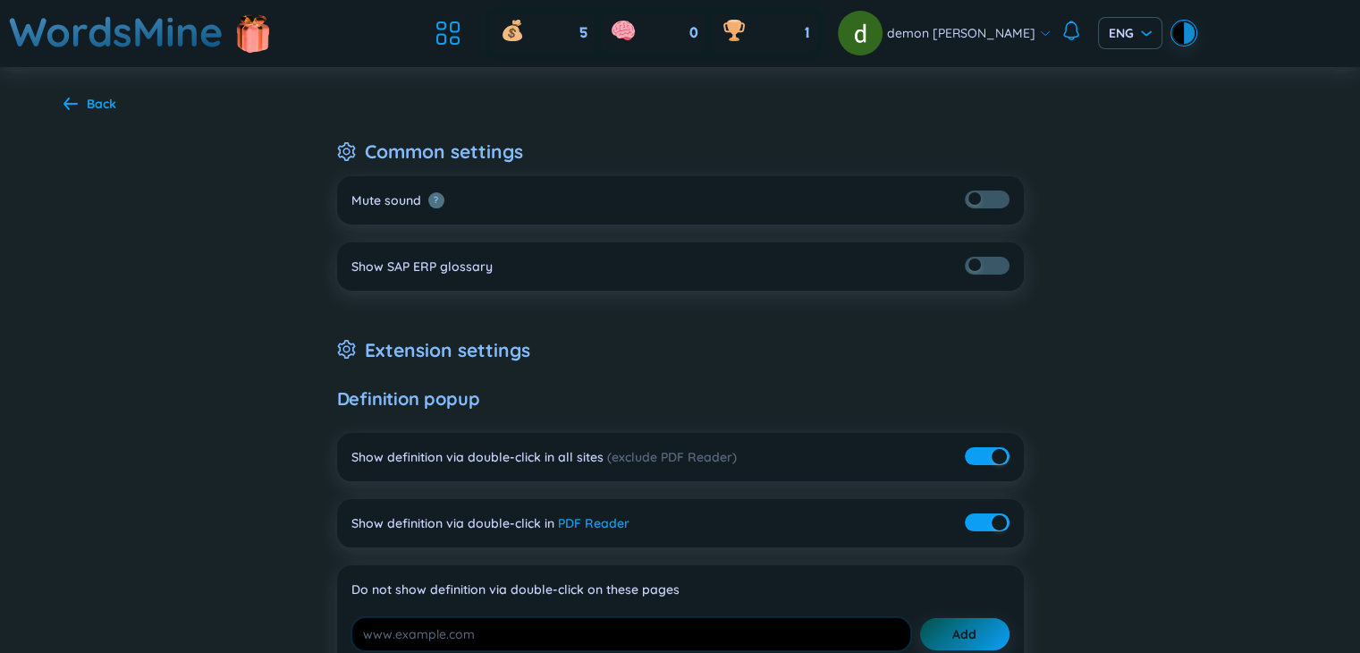
click at [85, 100] on div "Back" at bounding box center [89, 104] width 53 height 20
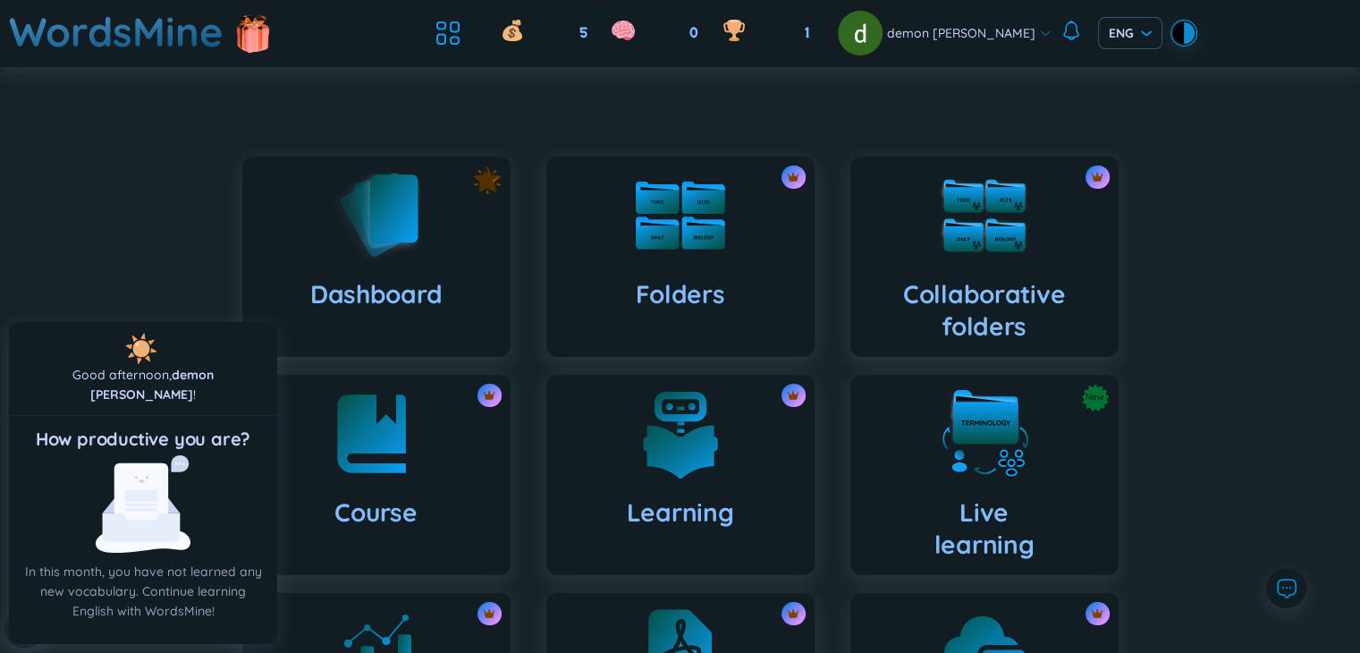
click at [464, 30] on header "WordsMine 5 0 1 demon kuro ENG" at bounding box center [680, 33] width 1360 height 67
click at [464, 30] on icon at bounding box center [448, 33] width 32 height 32
click at [423, 305] on h4 "Dashboard" at bounding box center [375, 294] width 131 height 32
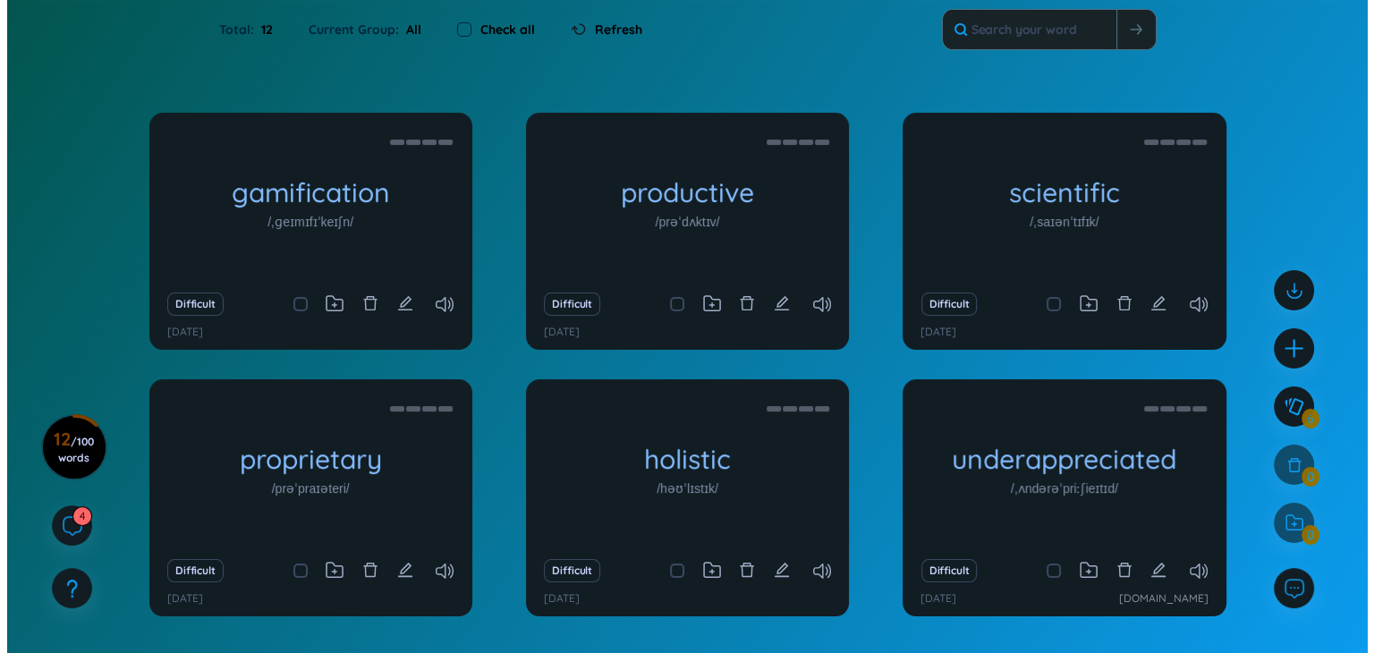
scroll to position [89, 0]
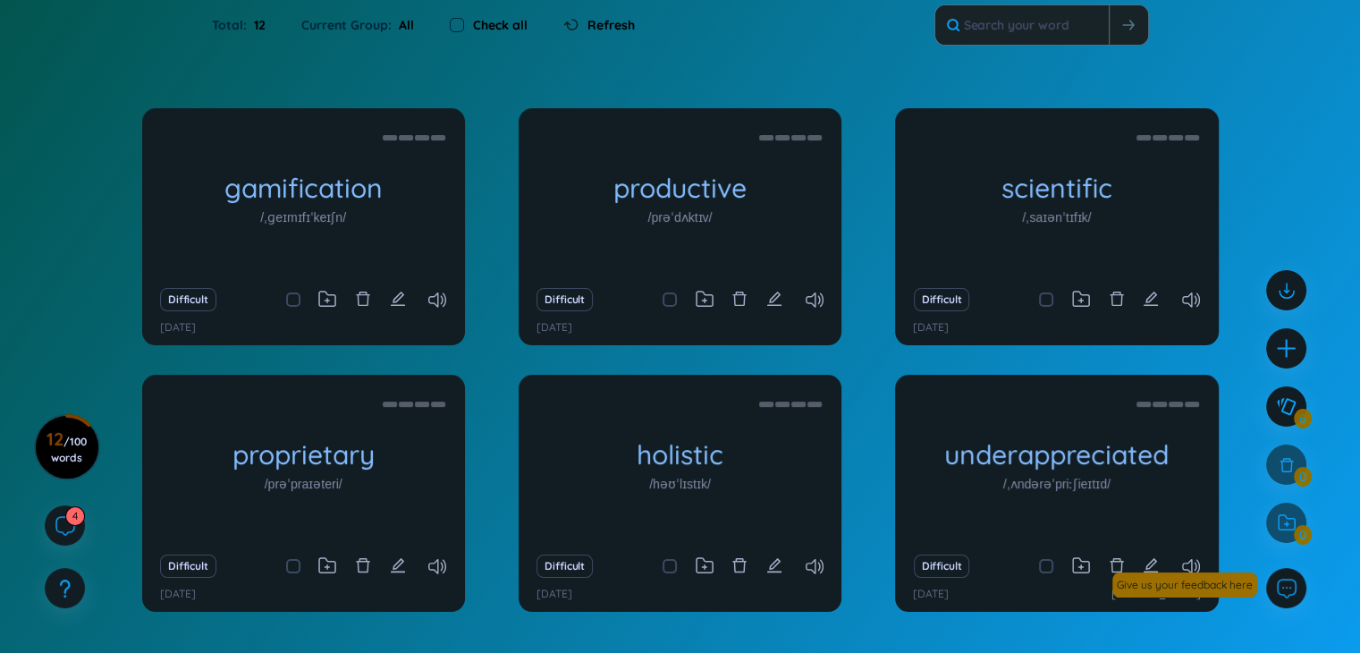
click at [1160, 624] on div "gamification /ˌɡeɪmɪfɪˈkeɪʃn/ Trò chơi hóa Eg: The fitness app uses gamificatio…" at bounding box center [680, 371] width 1077 height 526
click at [1112, 295] on icon "delete" at bounding box center [1116, 299] width 13 height 14
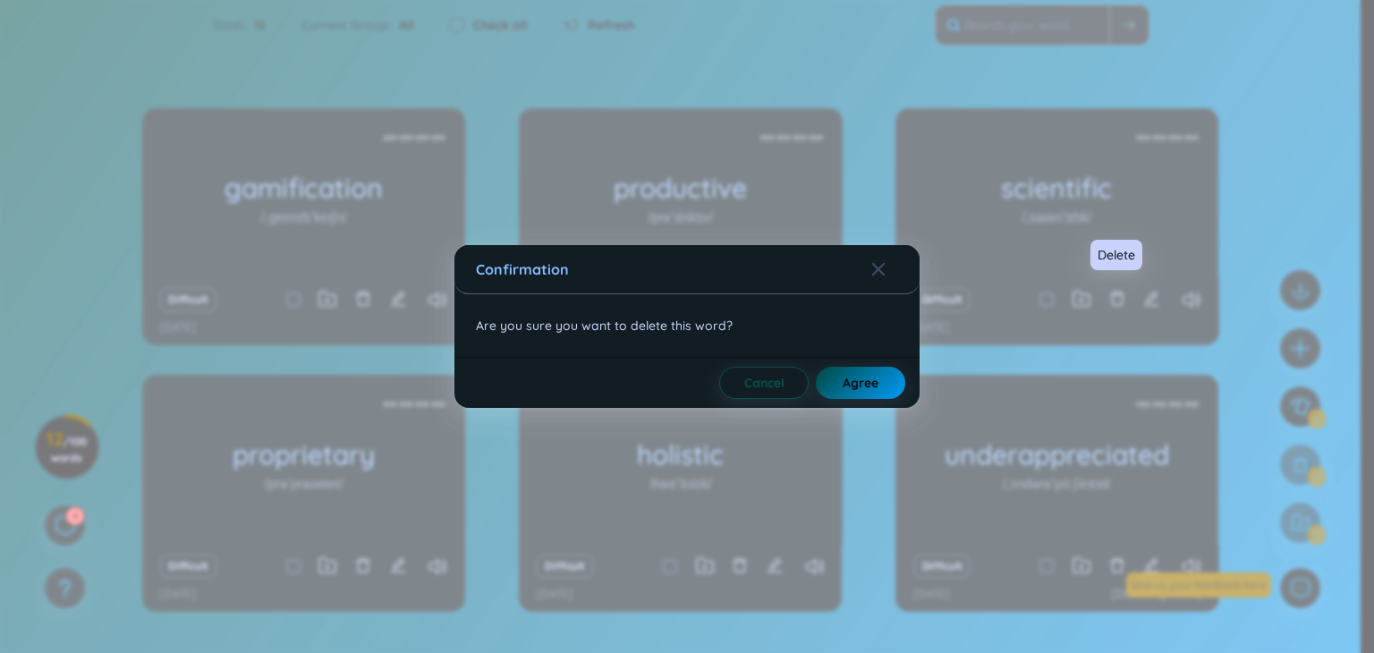
click at [866, 384] on span "Agree" at bounding box center [860, 383] width 36 height 18
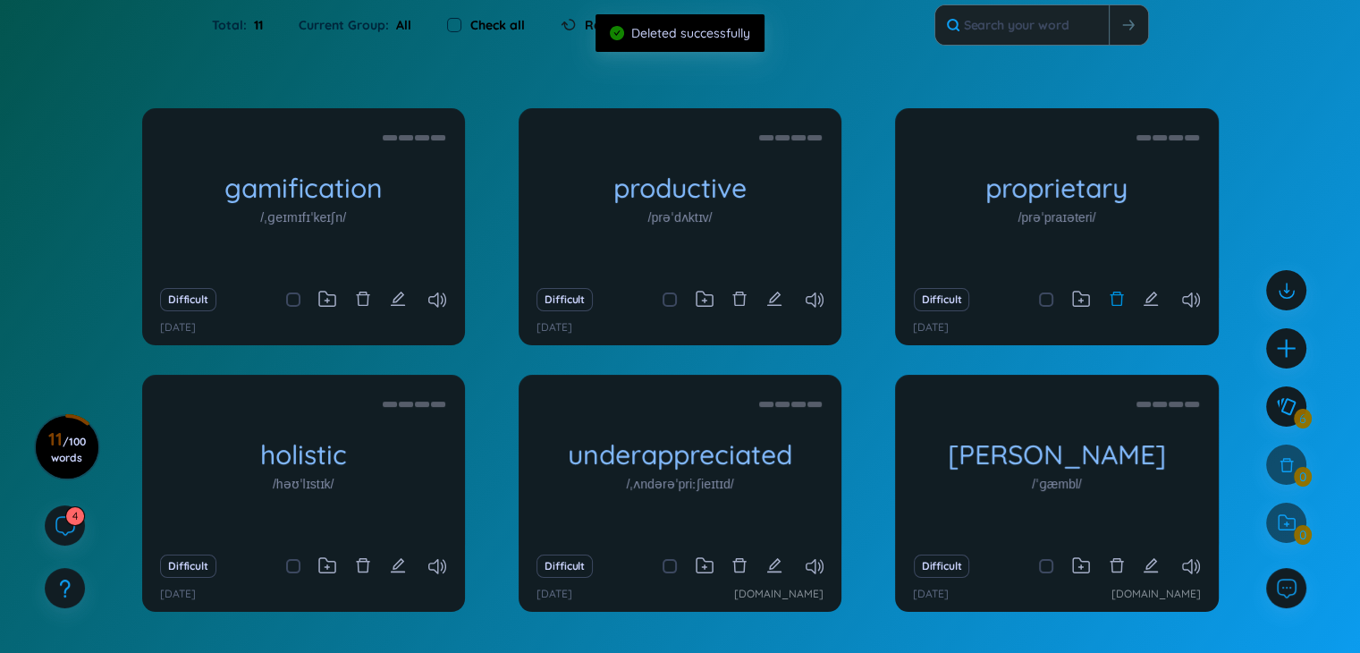
click at [1120, 299] on icon "delete" at bounding box center [1117, 299] width 16 height 16
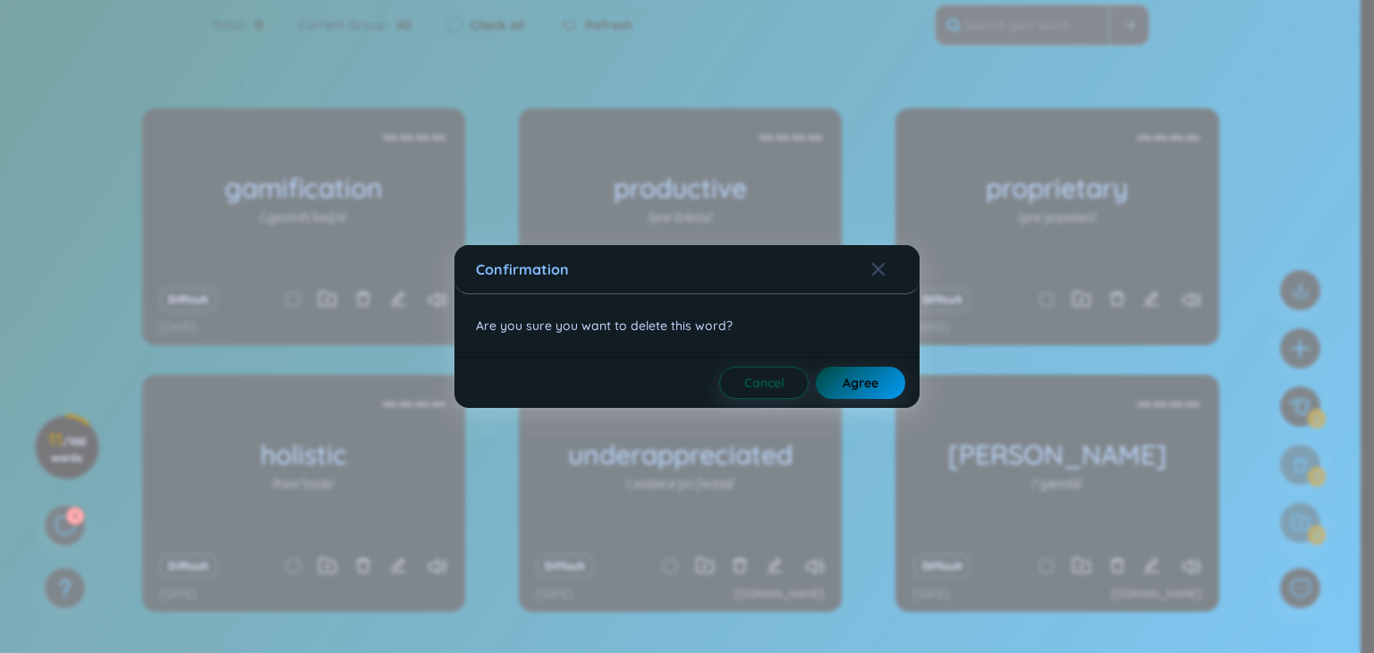
click at [866, 382] on span "Agree" at bounding box center [860, 383] width 36 height 18
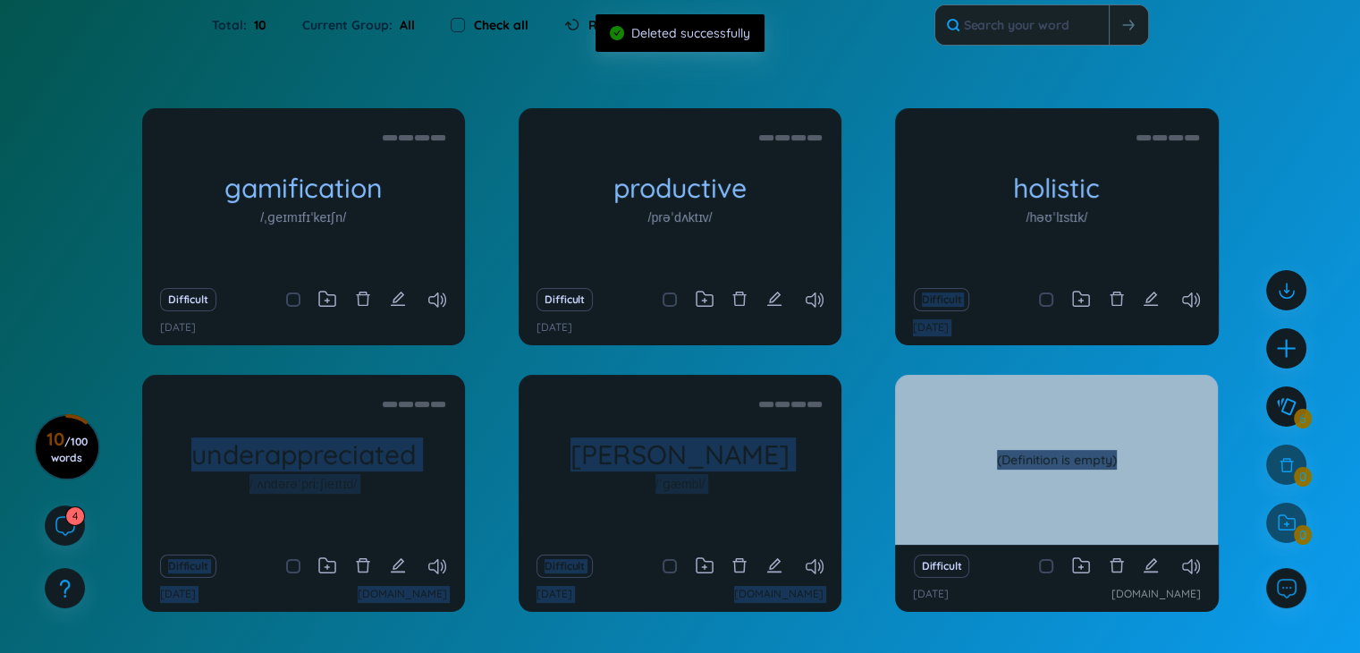
drag, startPoint x: 1097, startPoint y: 212, endPoint x: 1171, endPoint y: 377, distance: 181.0
click at [1158, 386] on div "gamification /ˌɡeɪmɪfɪˈkeɪʃn/ Trò chơi hóa Eg: The fitness app uses gamificatio…" at bounding box center [680, 371] width 1077 height 526
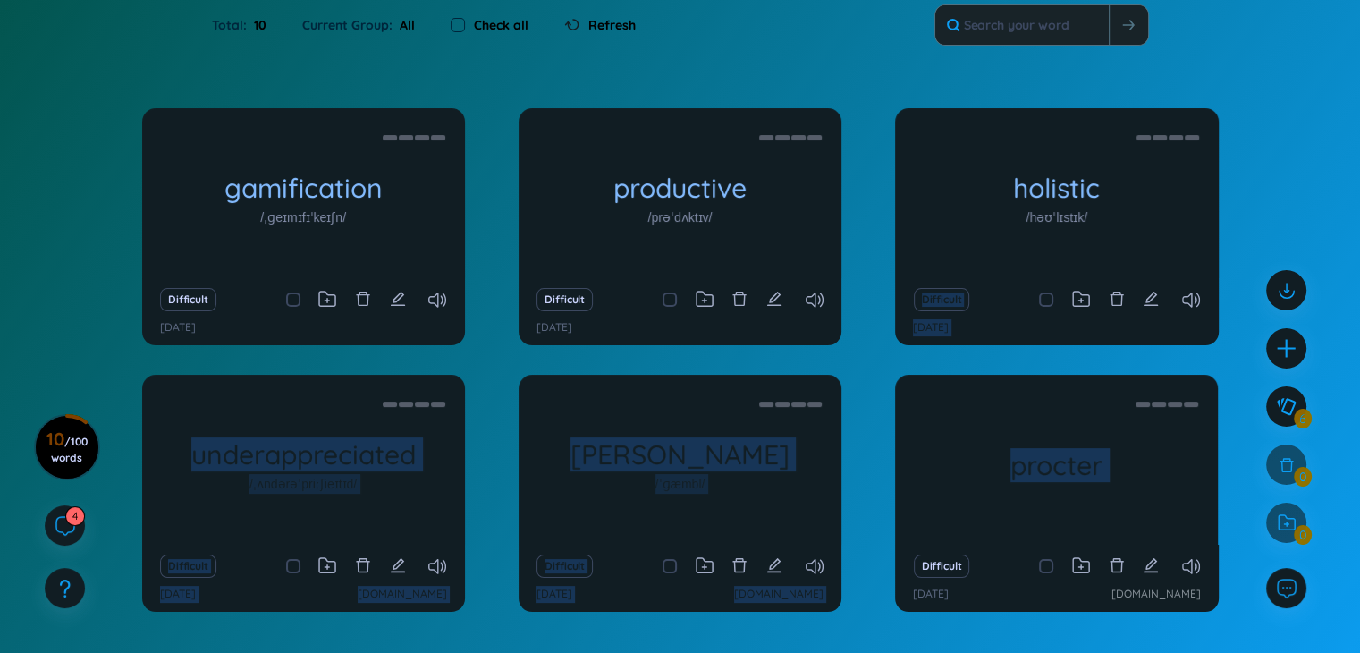
click at [1229, 316] on div "gamification /ˌɡeɪmɪfɪˈkeɪʃn/ Trò chơi hóa Eg: The fitness app uses gamificatio…" at bounding box center [680, 416] width 1360 height 617
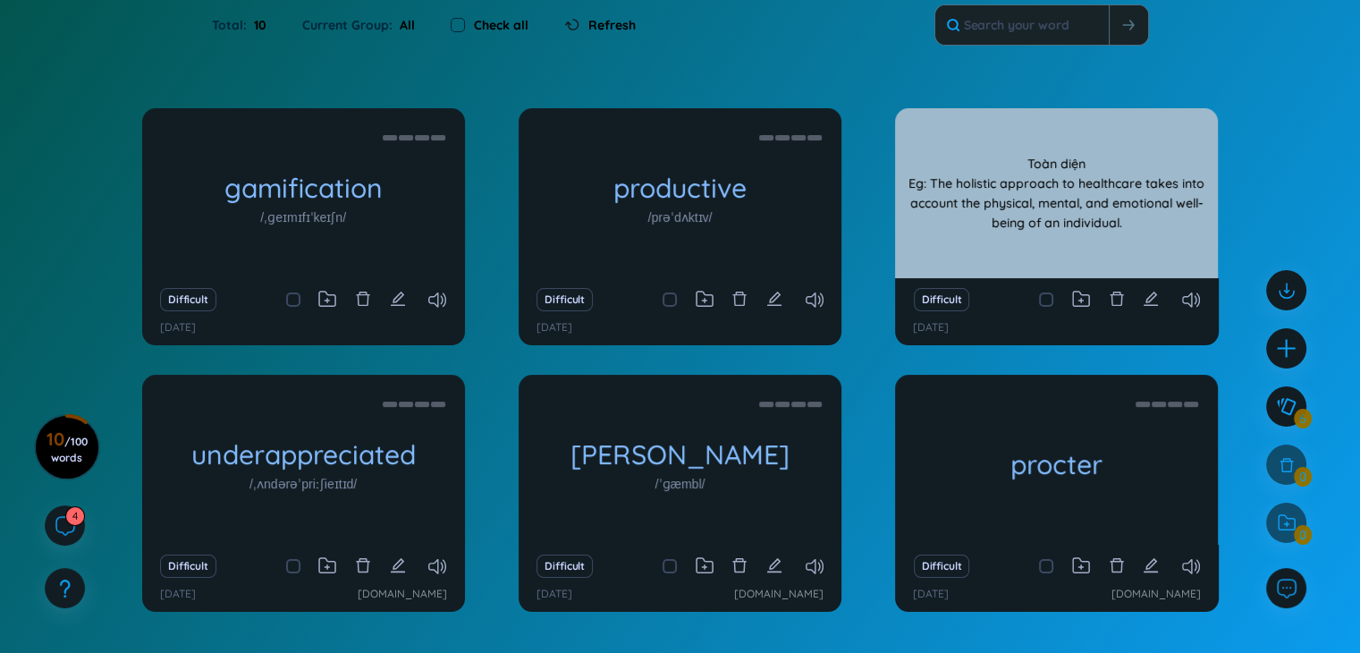
click at [1012, 208] on div "holistic /həʊˈlɪstɪk/ Toàn diện Eg: The holistic approach to healthcare takes i…" at bounding box center [1056, 193] width 323 height 170
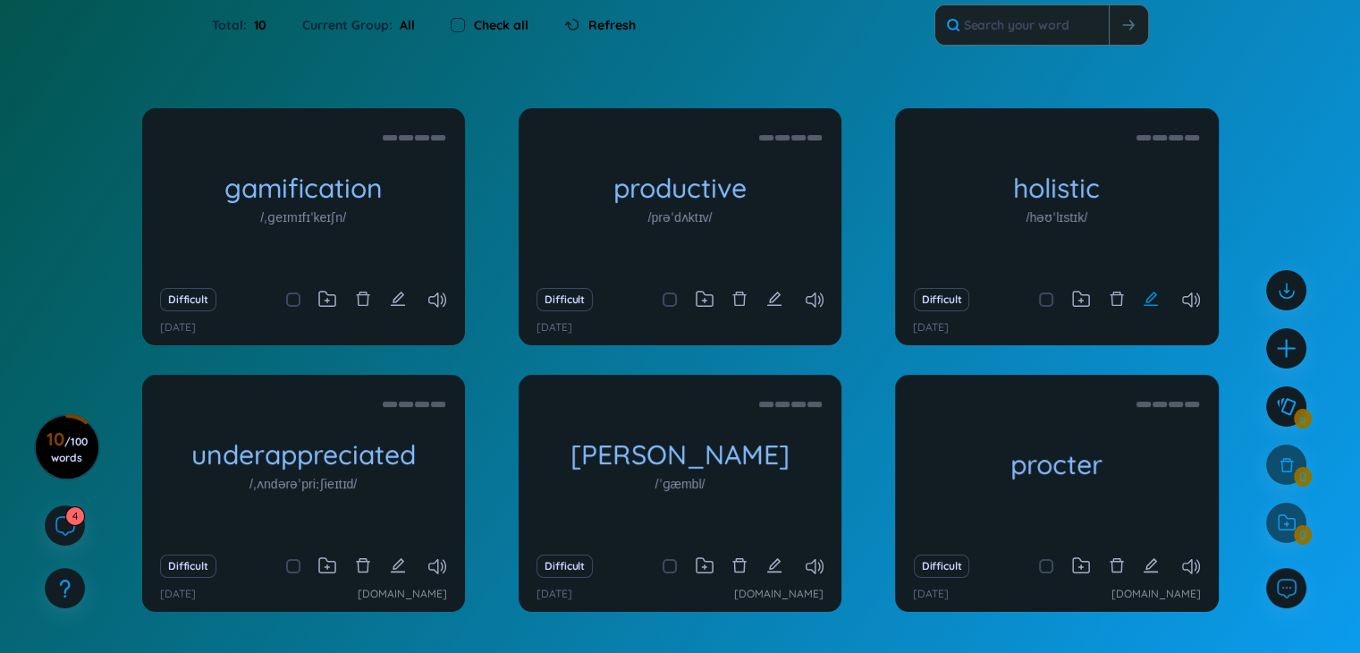
click at [1153, 293] on icon "edit" at bounding box center [1151, 299] width 14 height 14
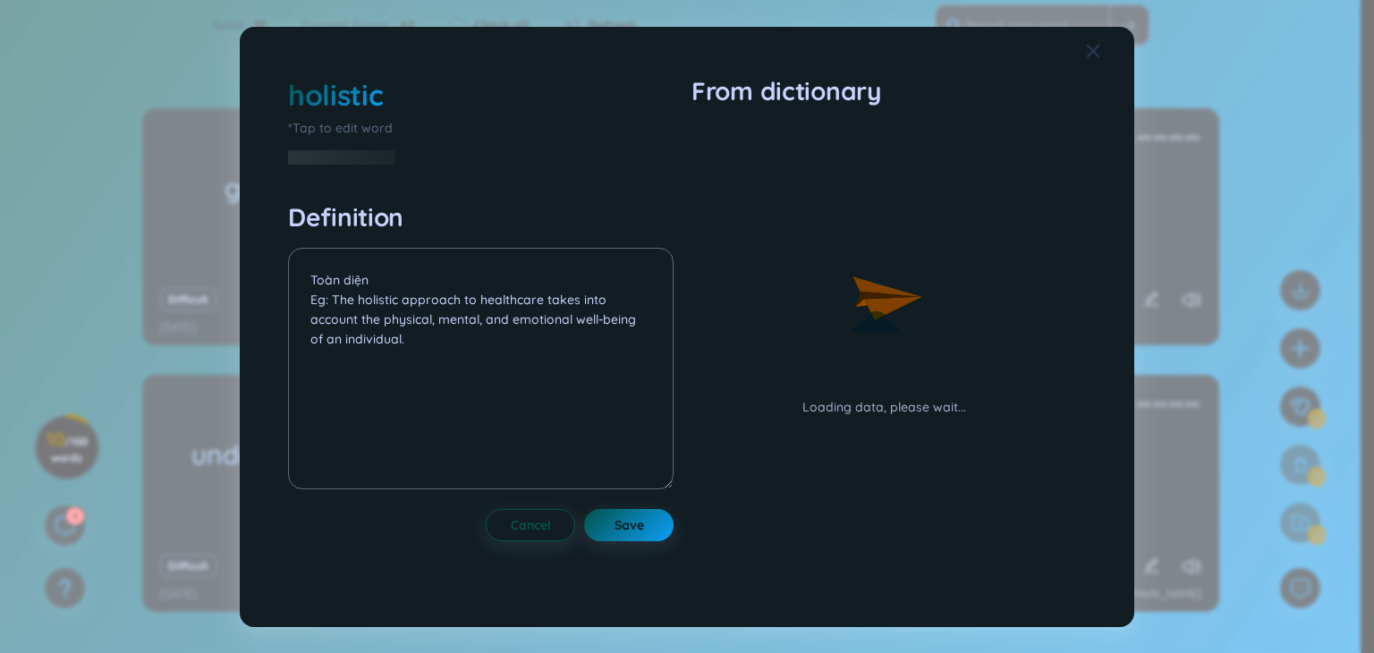
click at [1096, 48] on icon "Close" at bounding box center [1093, 51] width 14 height 14
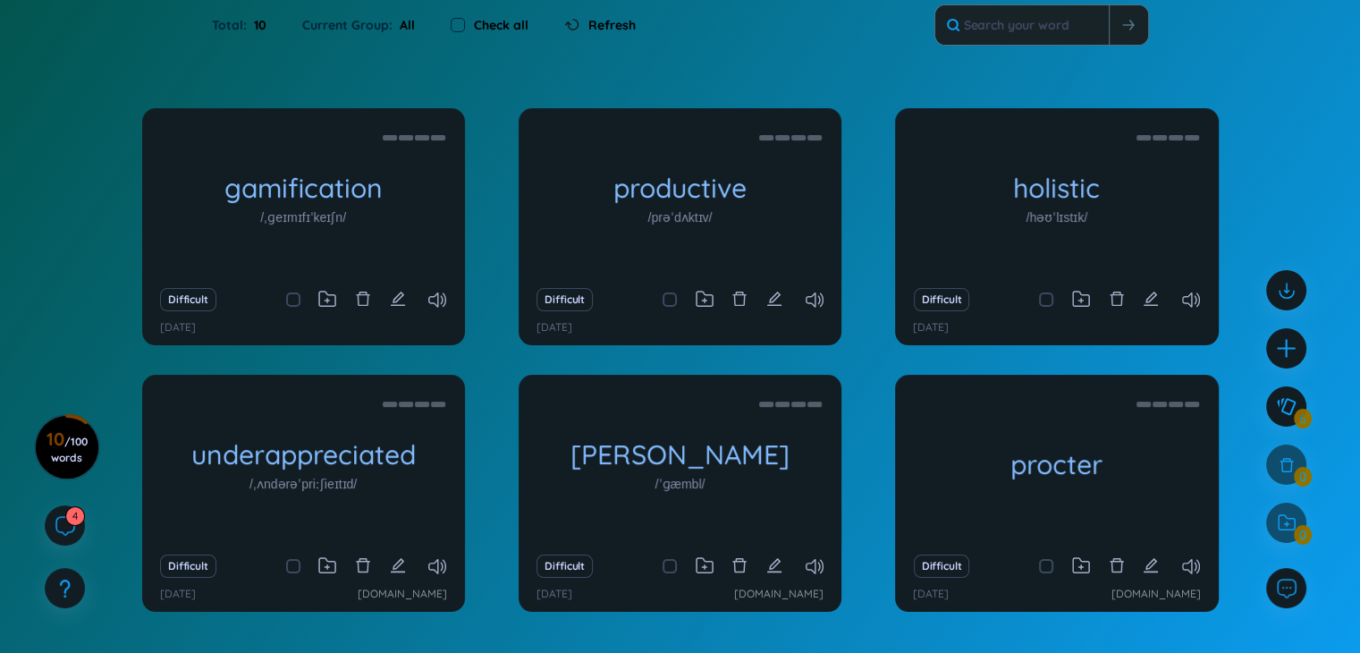
click at [1091, 47] on div "Total : 10 Current Group : All Check all Refresh" at bounding box center [681, 34] width 1116 height 77
click at [1114, 300] on icon "delete" at bounding box center [1117, 299] width 16 height 16
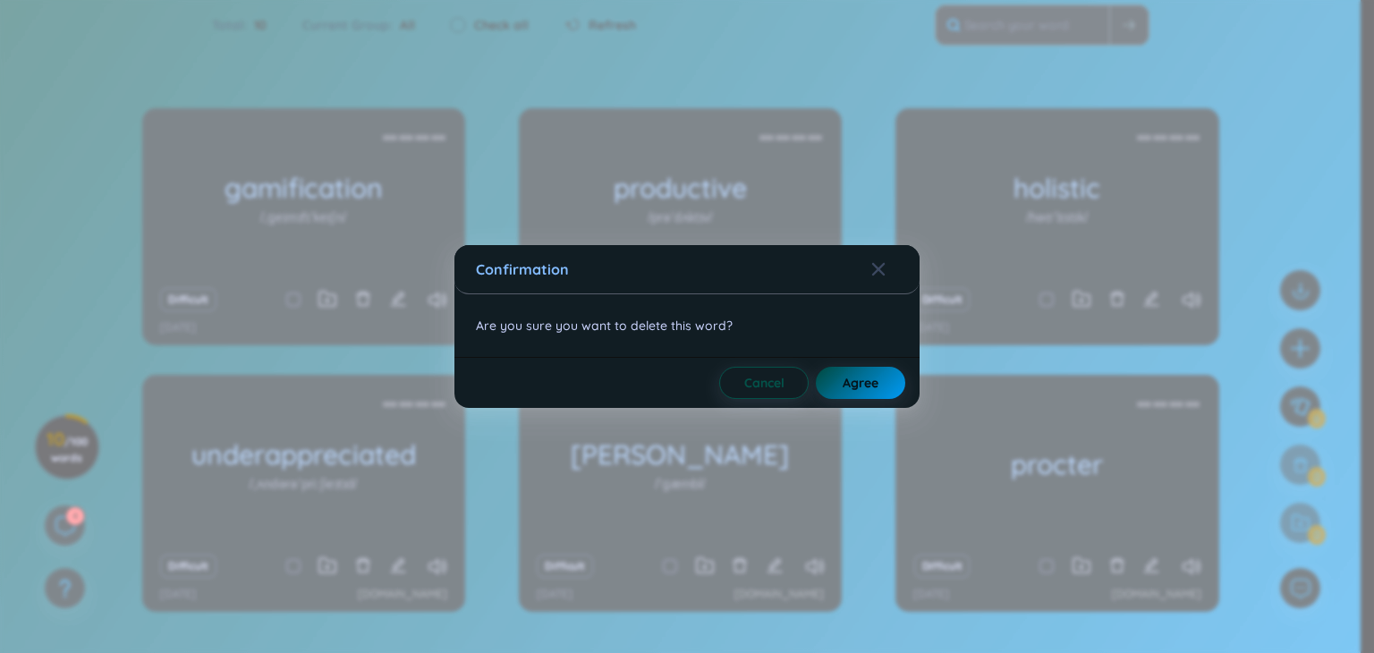
click at [862, 374] on span "Agree" at bounding box center [860, 383] width 36 height 18
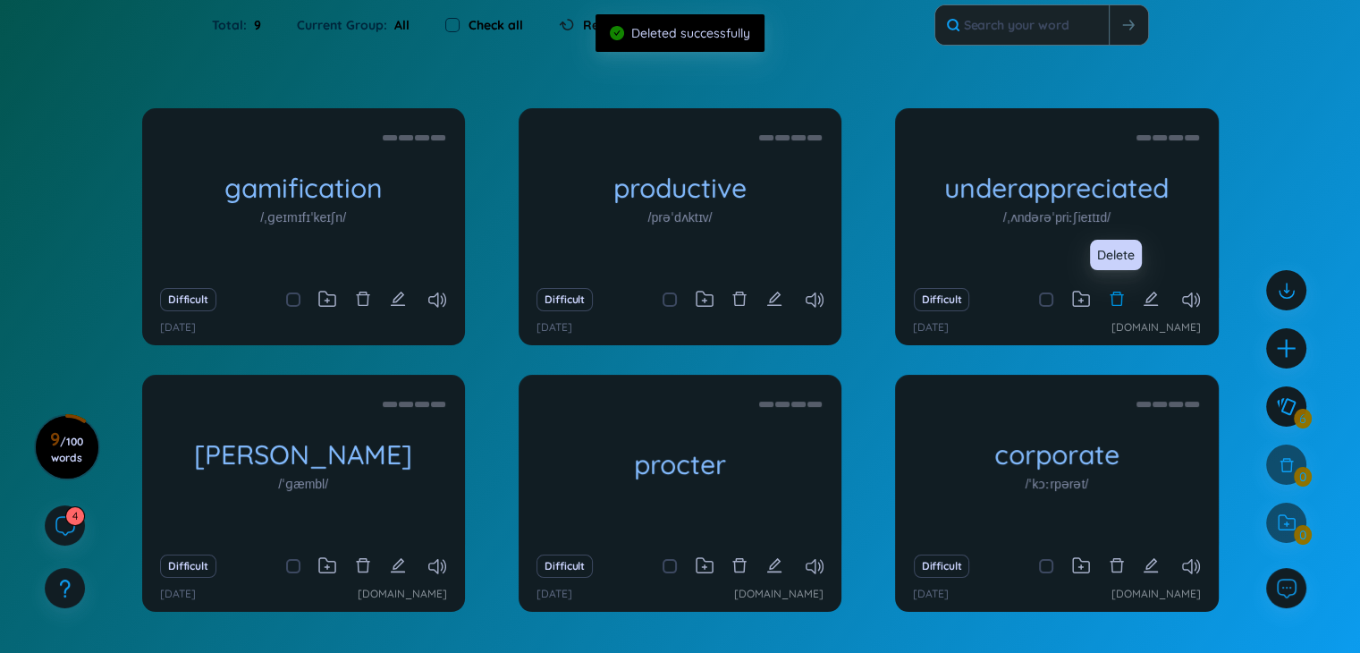
click at [1116, 300] on icon "delete" at bounding box center [1117, 299] width 16 height 16
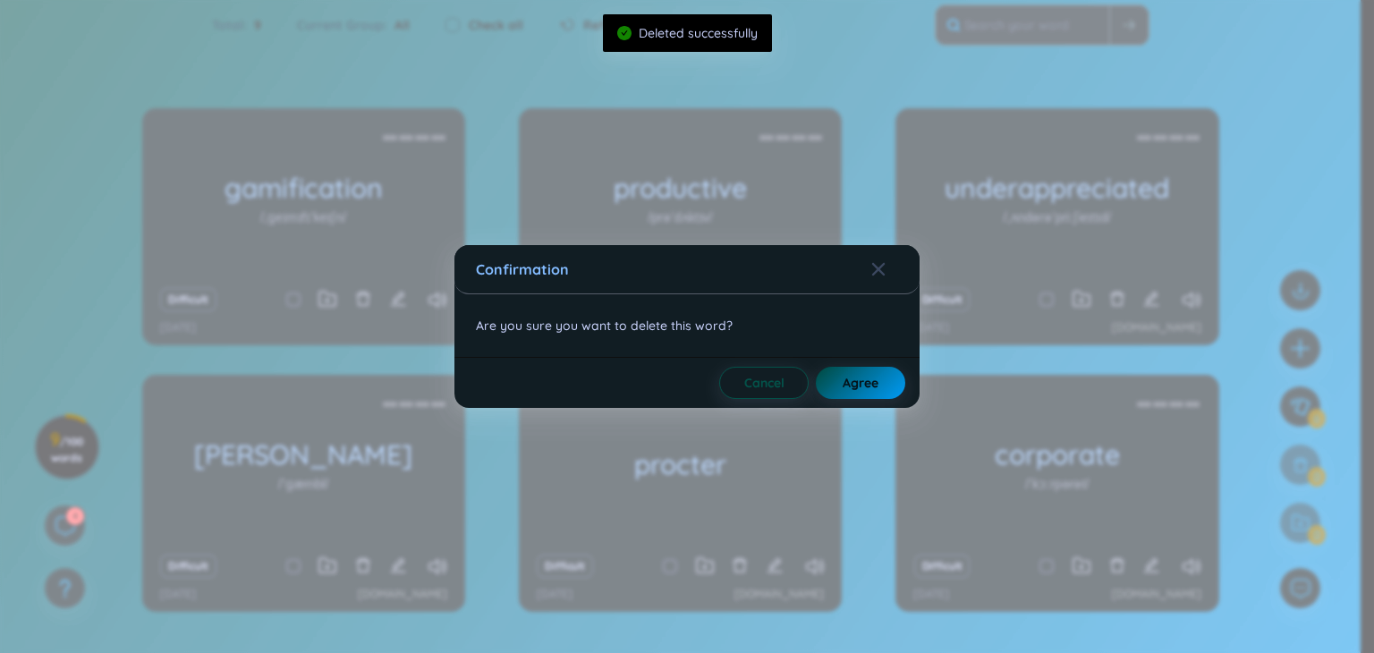
click at [847, 369] on button "Agree" at bounding box center [860, 383] width 89 height 32
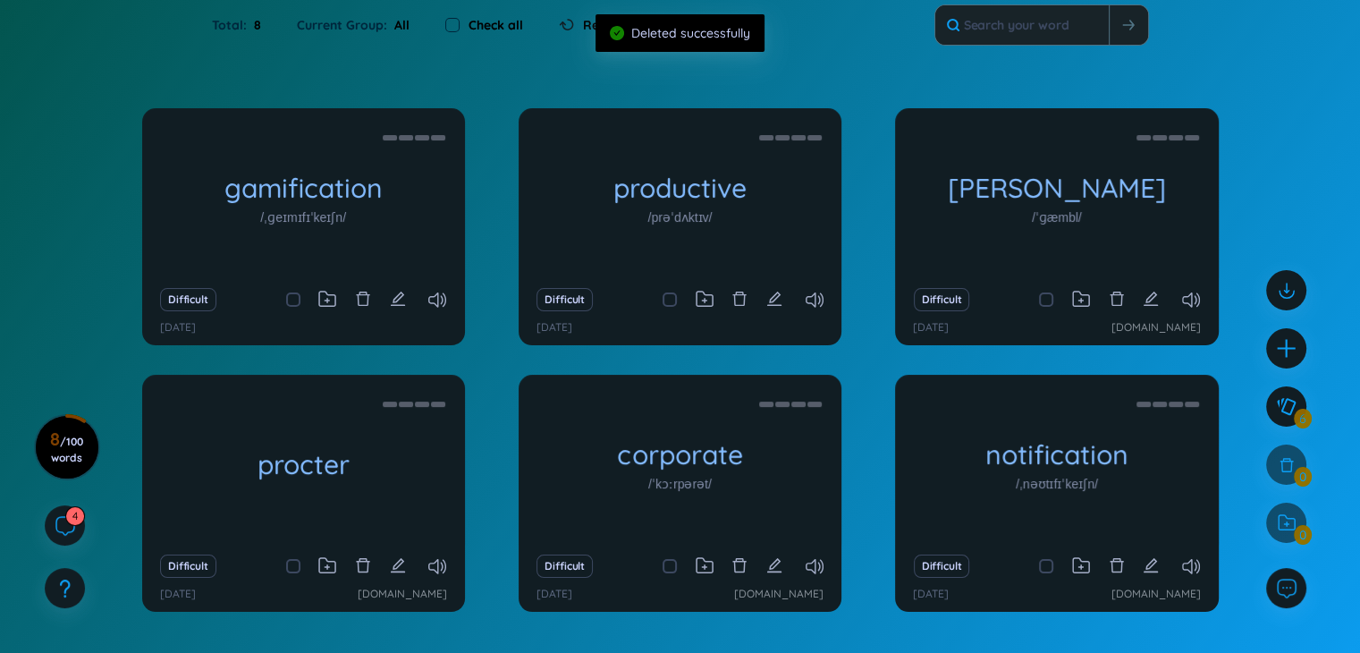
click at [1106, 562] on div "Difficult" at bounding box center [1056, 566] width 305 height 25
click at [1112, 560] on icon "delete" at bounding box center [1117, 565] width 16 height 16
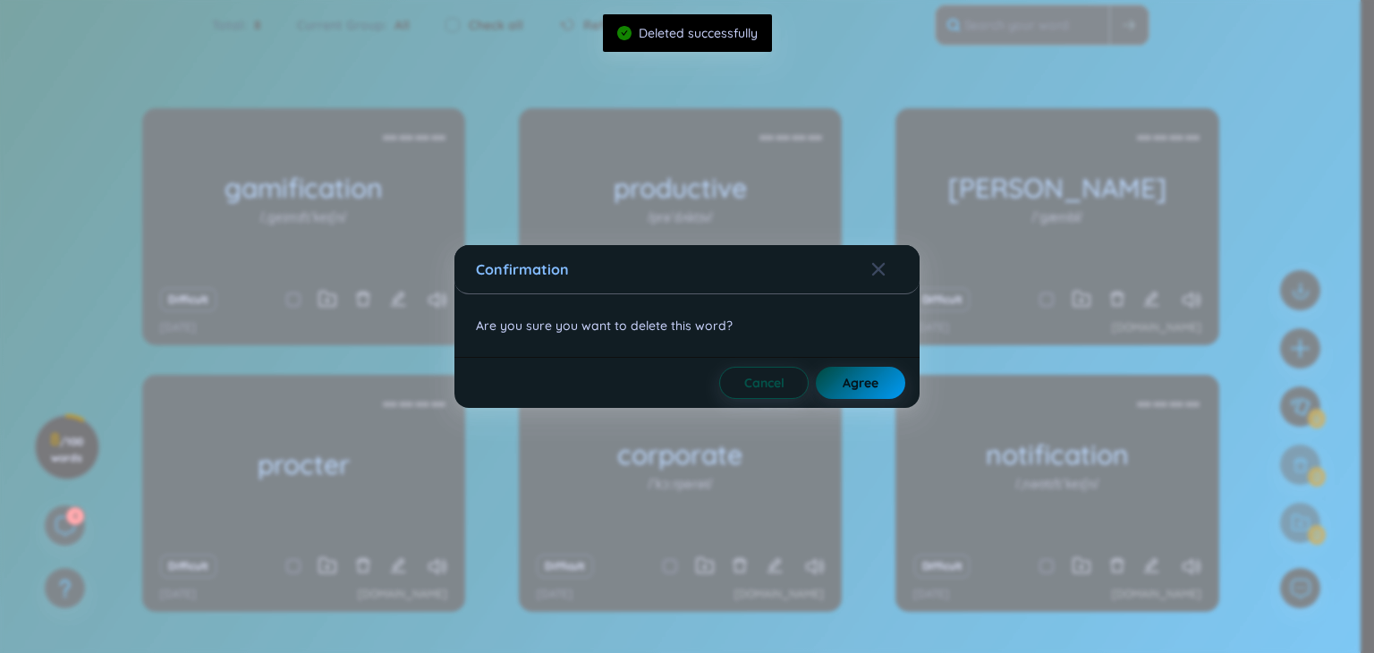
click at [862, 380] on span "Agree" at bounding box center [860, 383] width 36 height 18
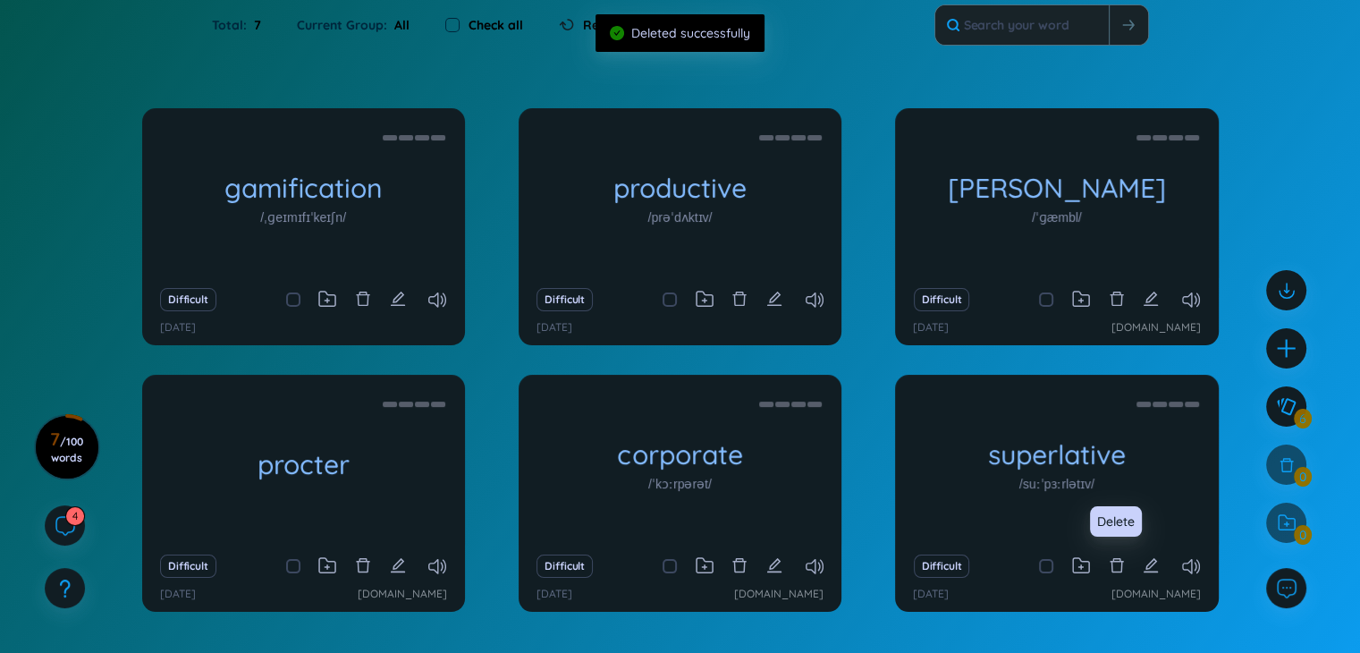
click at [1112, 568] on icon "delete" at bounding box center [1117, 565] width 16 height 16
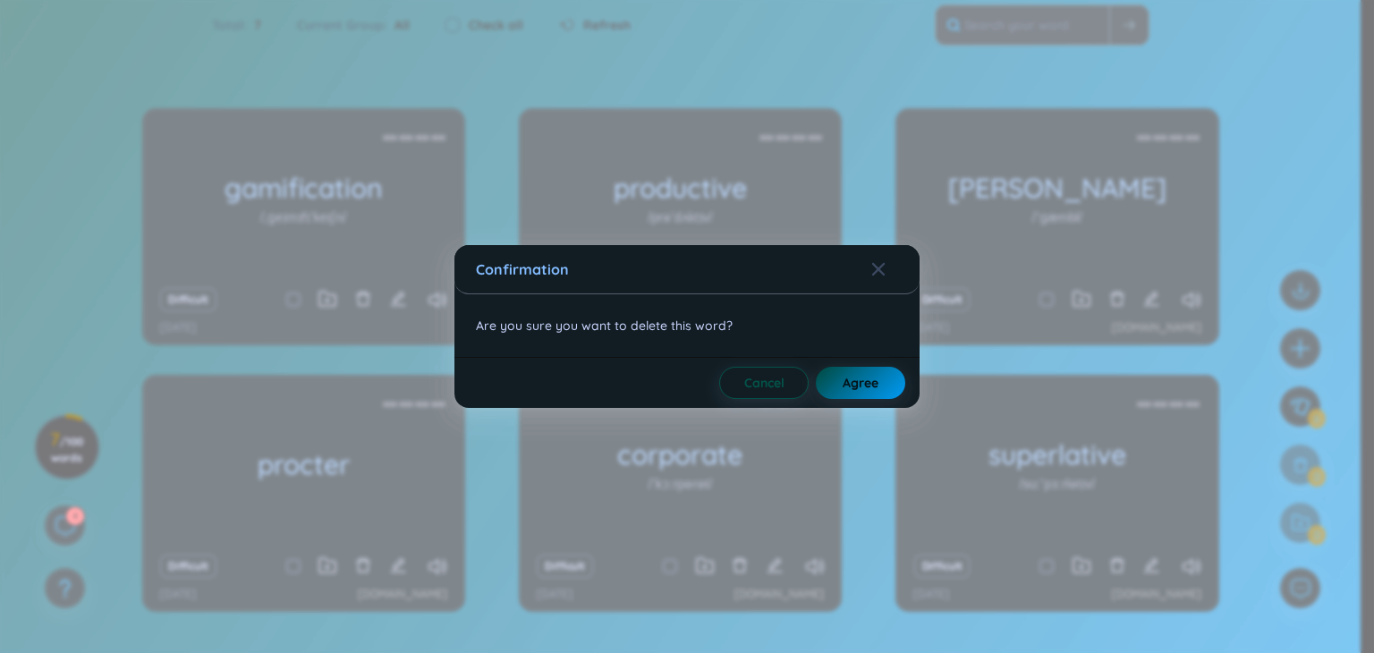
click at [859, 379] on span "Agree" at bounding box center [860, 383] width 36 height 18
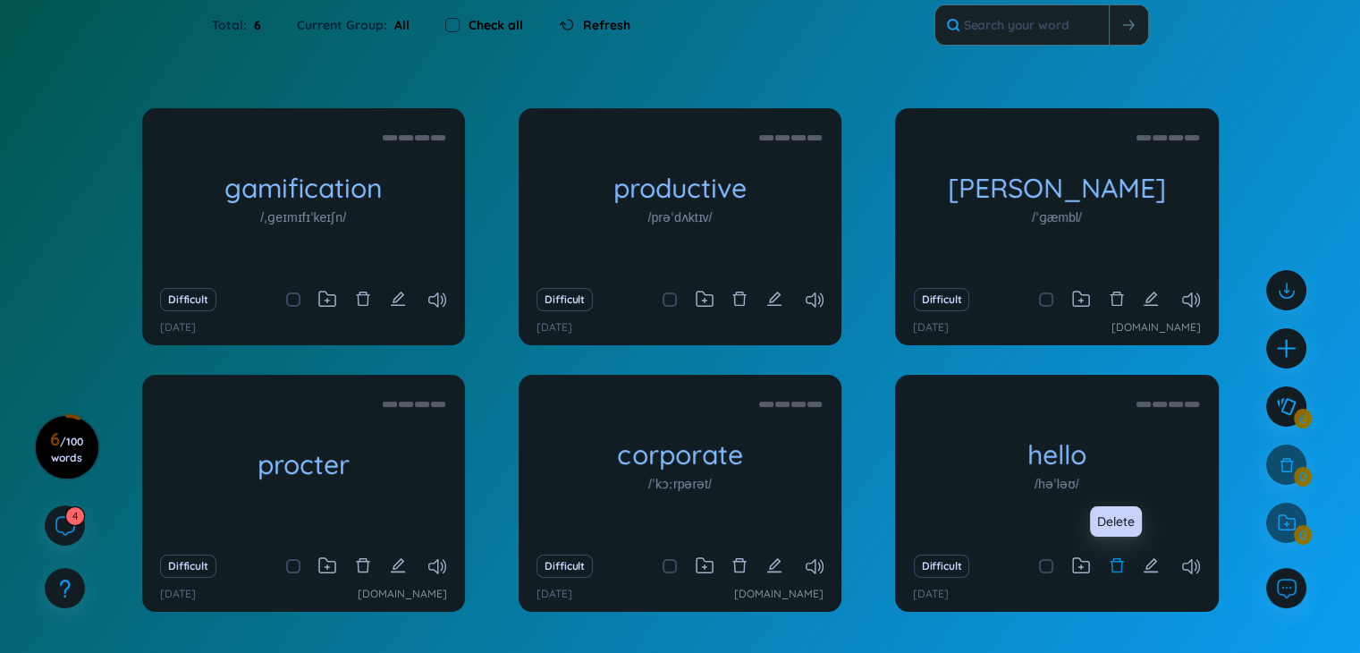
click at [1109, 566] on icon "delete" at bounding box center [1117, 565] width 16 height 16
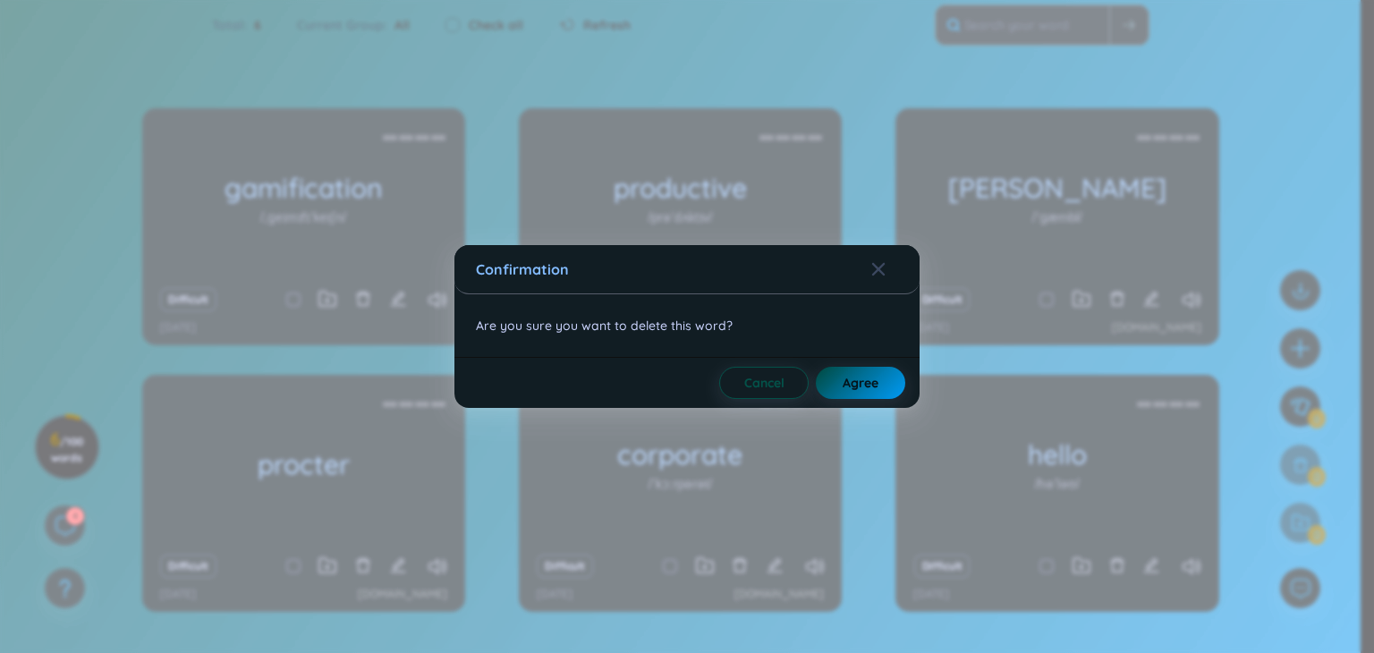
click at [882, 386] on button "Agree" at bounding box center [860, 383] width 89 height 32
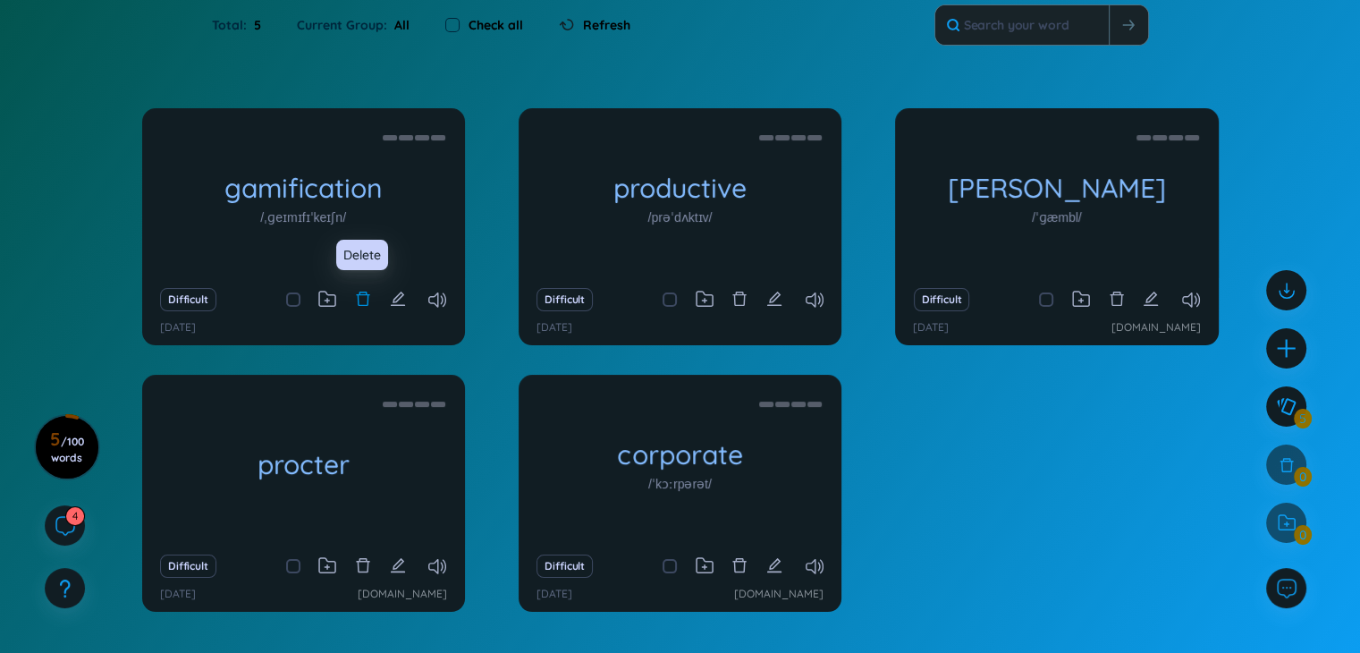
click at [366, 302] on icon "delete" at bounding box center [363, 299] width 16 height 16
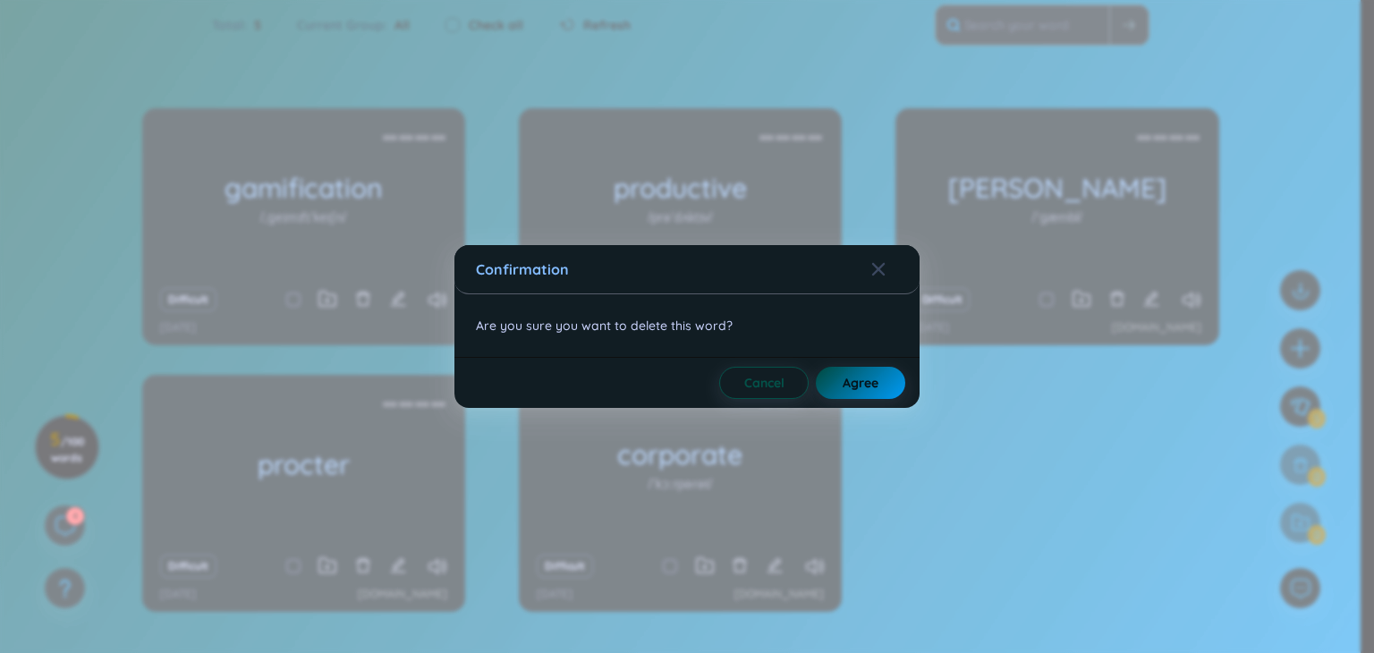
click at [876, 376] on span "Agree" at bounding box center [860, 383] width 36 height 18
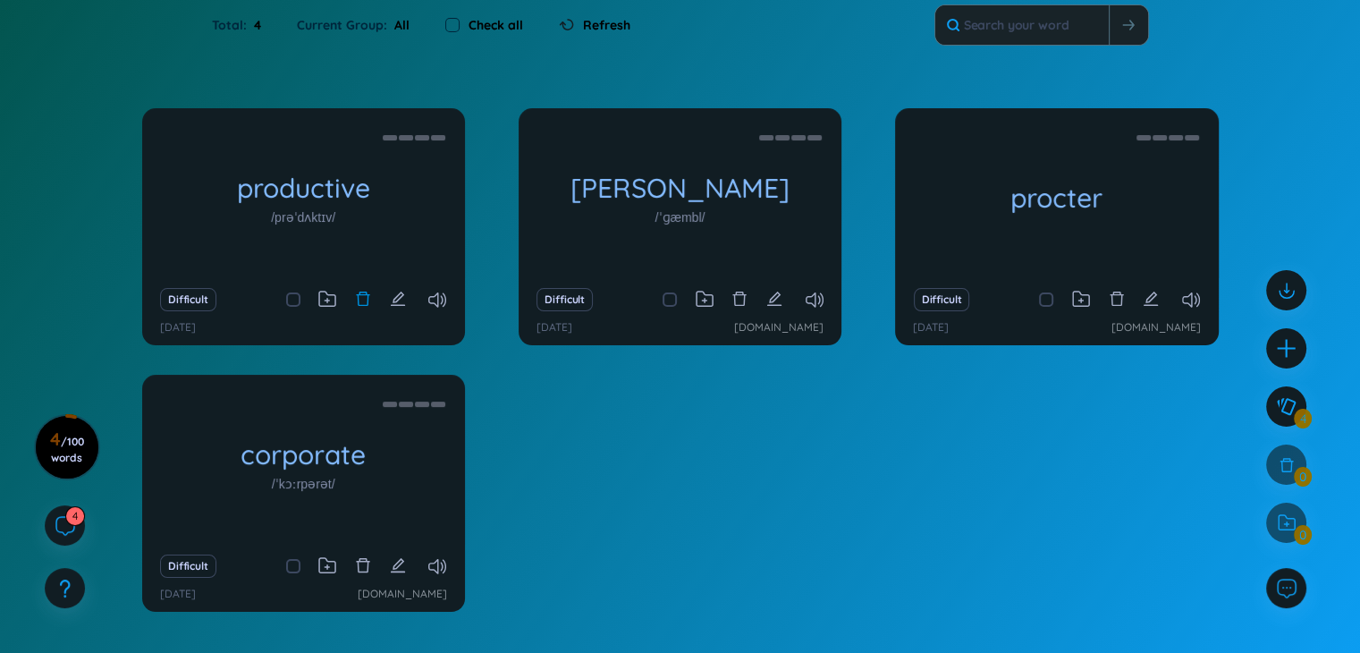
click at [368, 302] on icon "delete" at bounding box center [362, 299] width 13 height 14
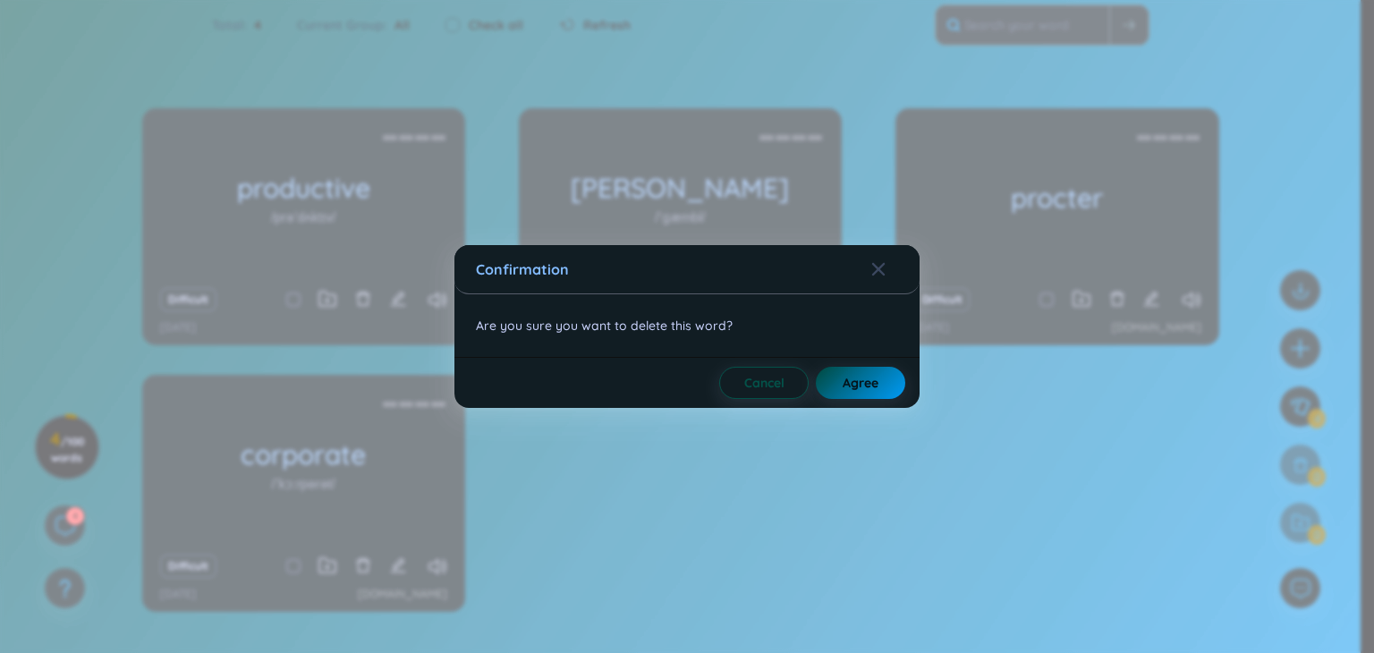
click at [833, 387] on button "Agree" at bounding box center [860, 383] width 89 height 32
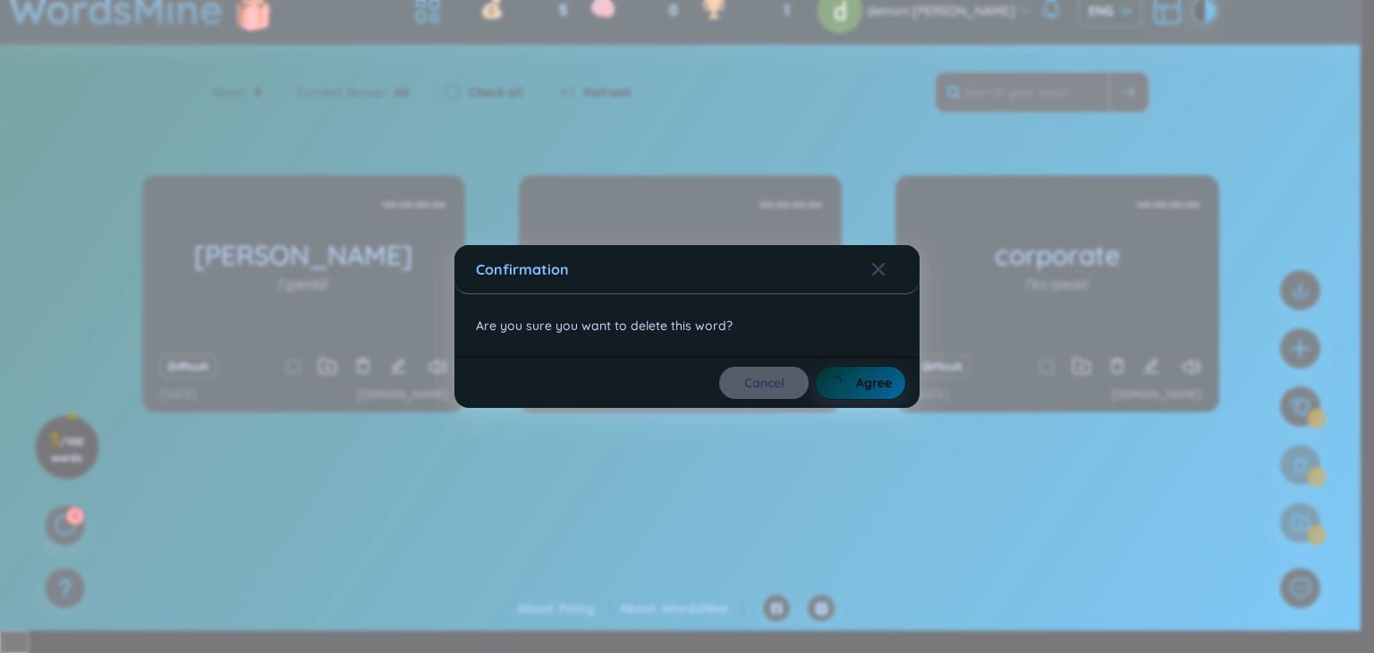
scroll to position [0, 0]
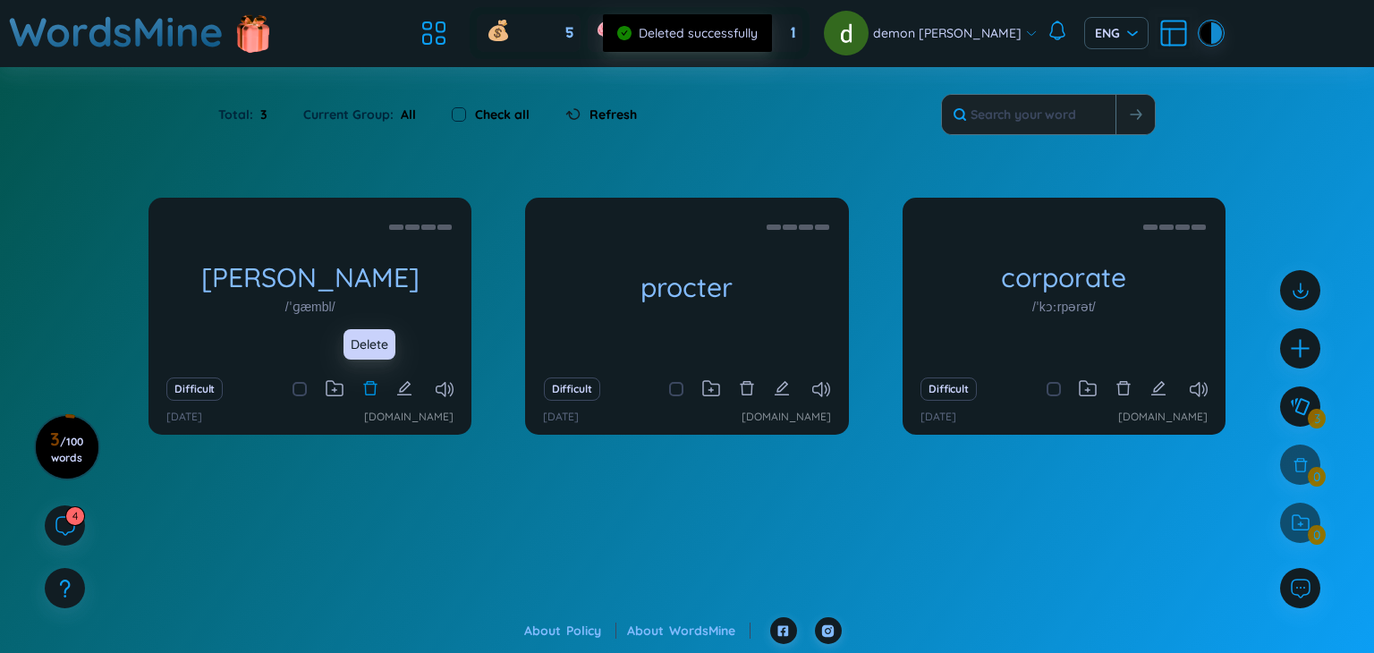
click at [365, 386] on icon "delete" at bounding box center [370, 388] width 16 height 16
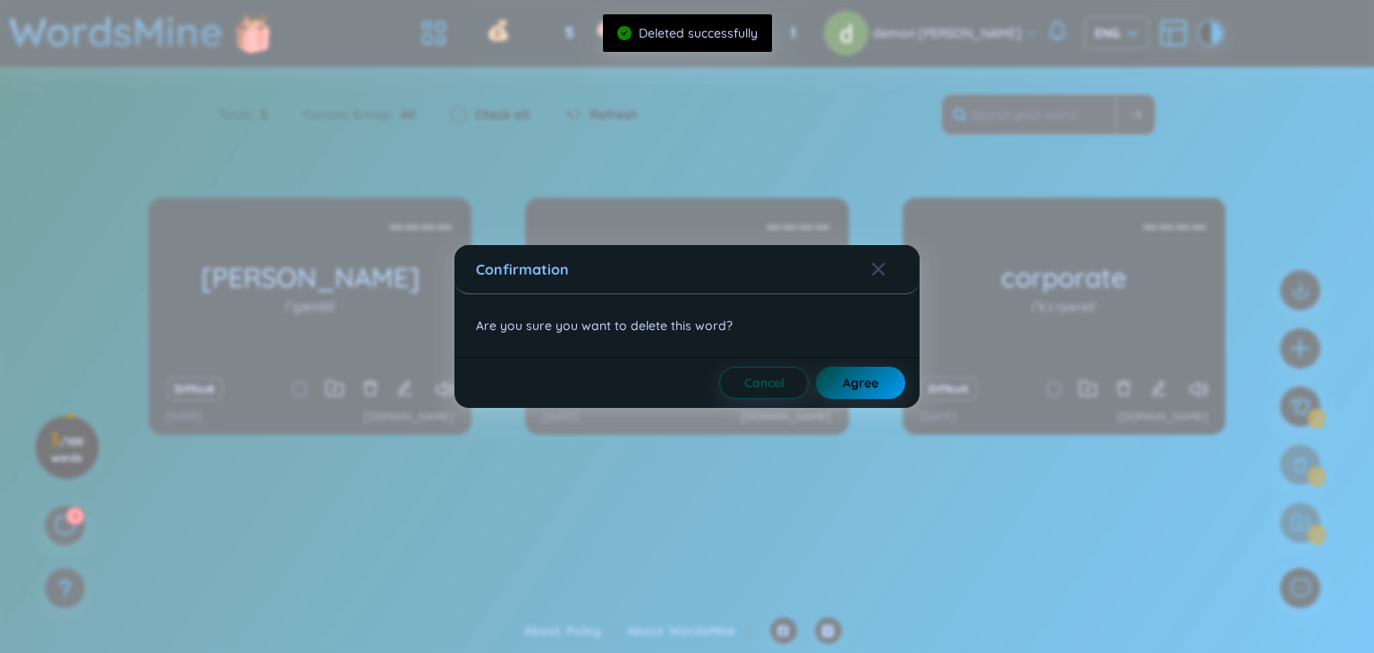
click at [861, 378] on span "Agree" at bounding box center [860, 383] width 36 height 18
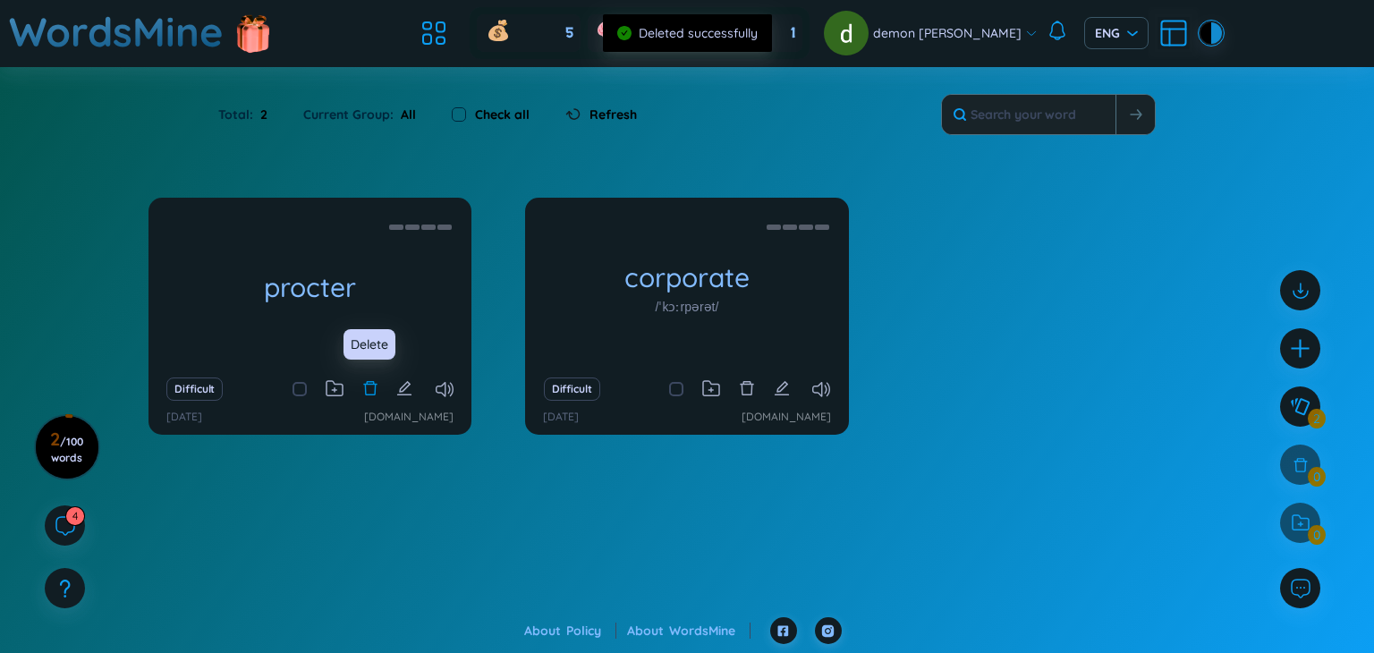
click at [367, 390] on icon "delete" at bounding box center [370, 388] width 16 height 16
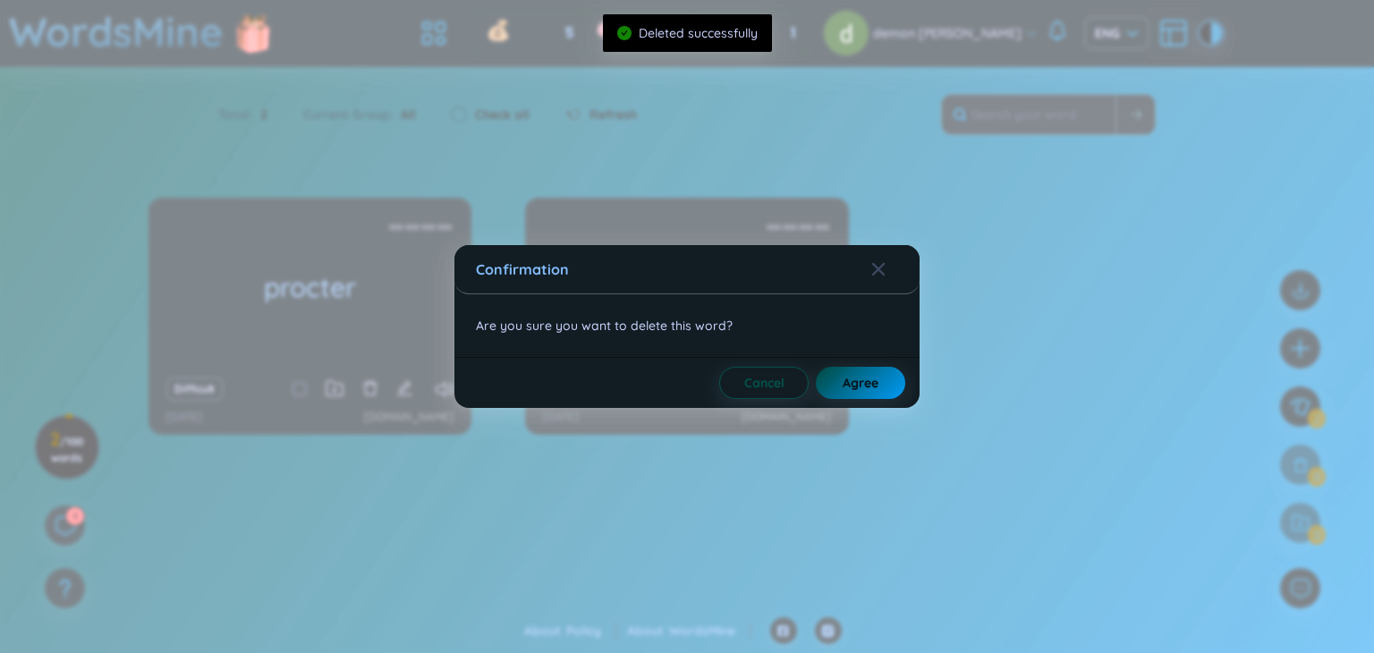
click at [862, 380] on span "Agree" at bounding box center [860, 383] width 36 height 18
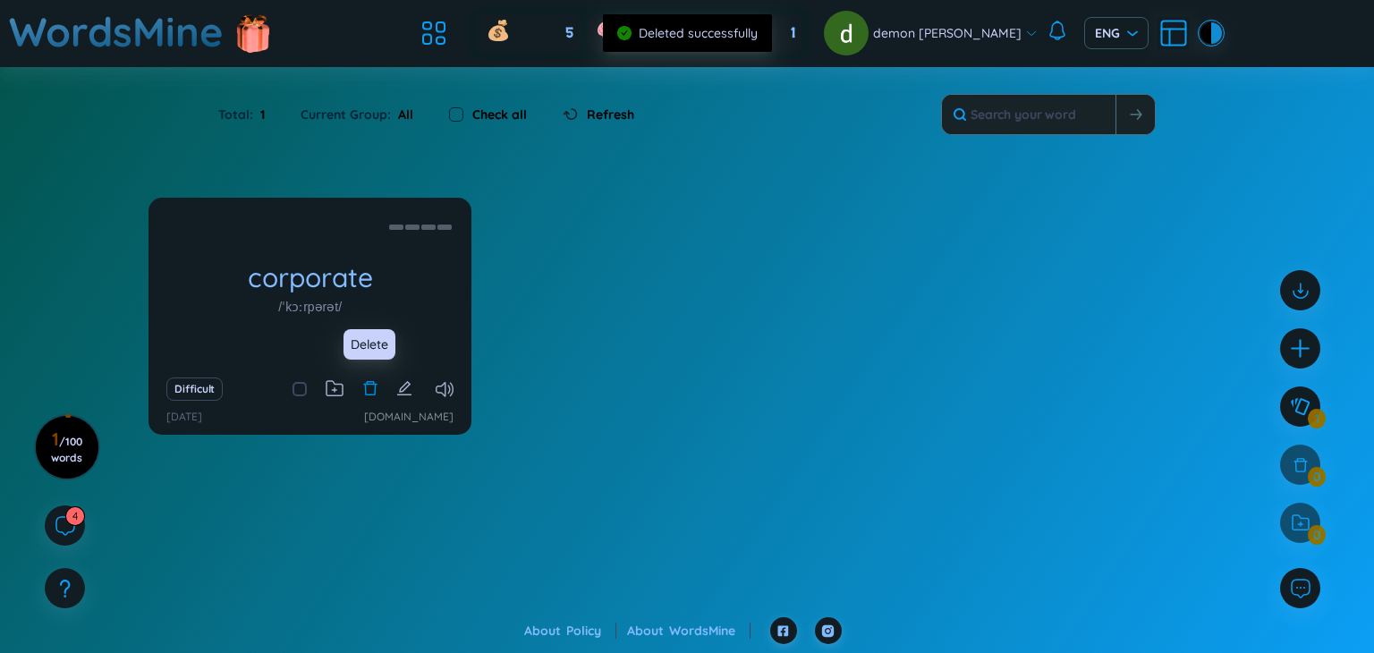
click at [368, 393] on icon "delete" at bounding box center [370, 388] width 16 height 16
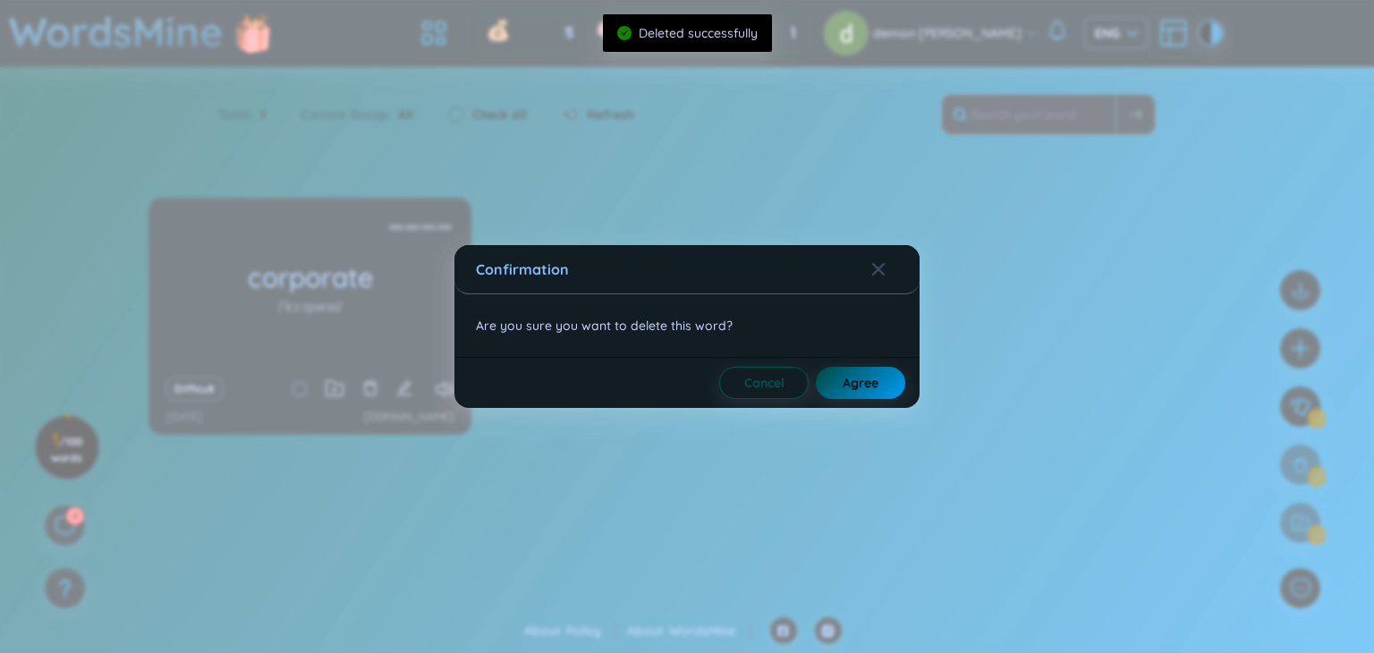
click at [851, 377] on span "Agree" at bounding box center [860, 383] width 36 height 18
